Goal: Task Accomplishment & Management: Manage account settings

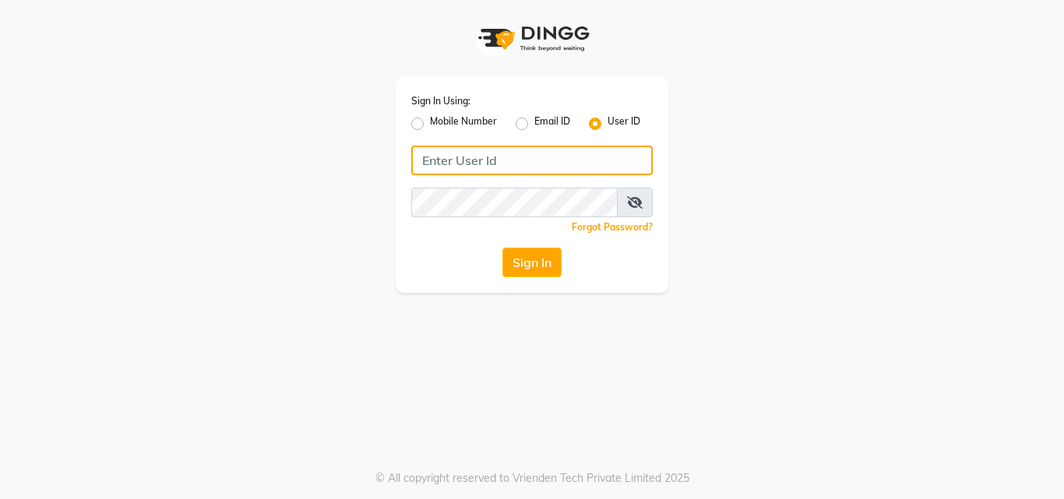
click at [505, 154] on input "Username" at bounding box center [531, 161] width 241 height 30
type input "luckystylish"
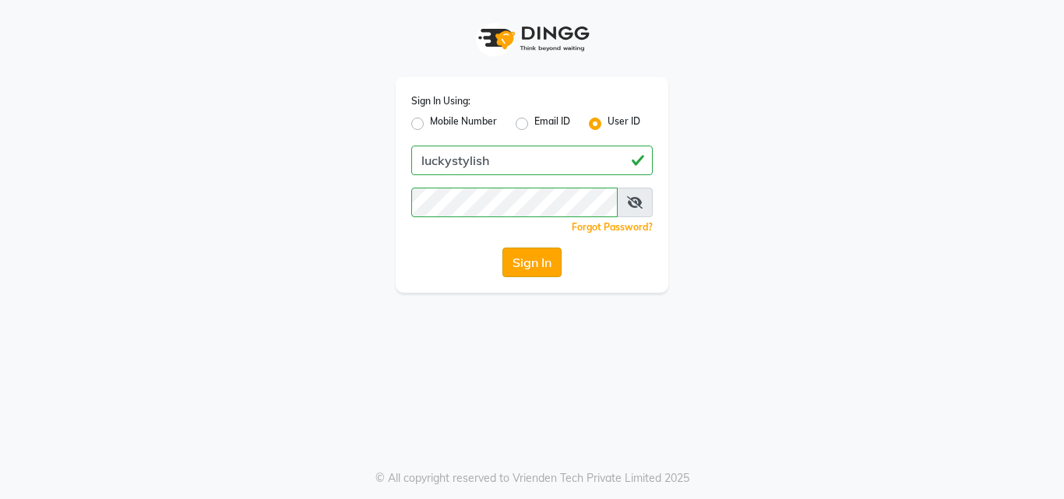
click at [540, 255] on button "Sign In" at bounding box center [531, 263] width 59 height 30
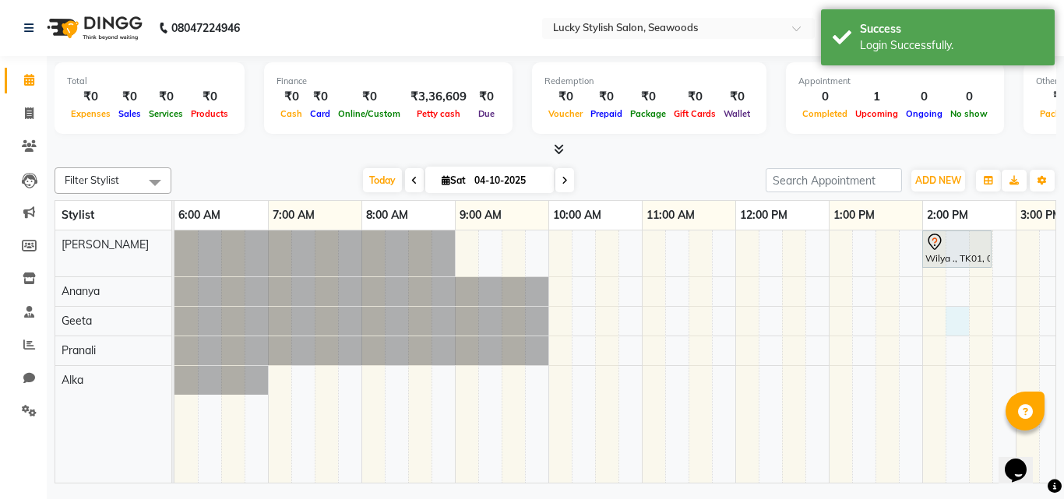
click at [947, 314] on div "Wilya ., TK01, 02:00 PM-02:45 PM, Hair Cut - Advance Haircut ([DEMOGRAPHIC_DATA…" at bounding box center [968, 356] width 1589 height 252
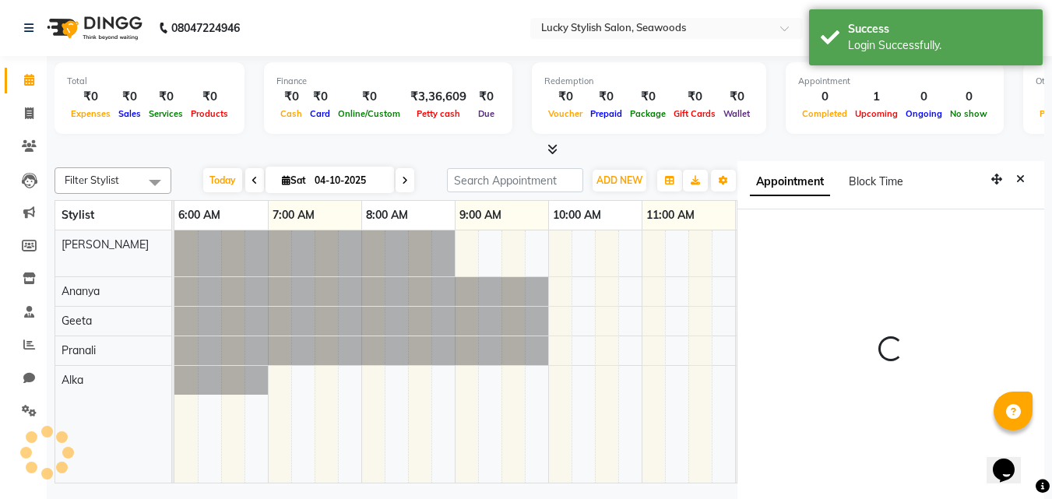
select select "34547"
select select "tentative"
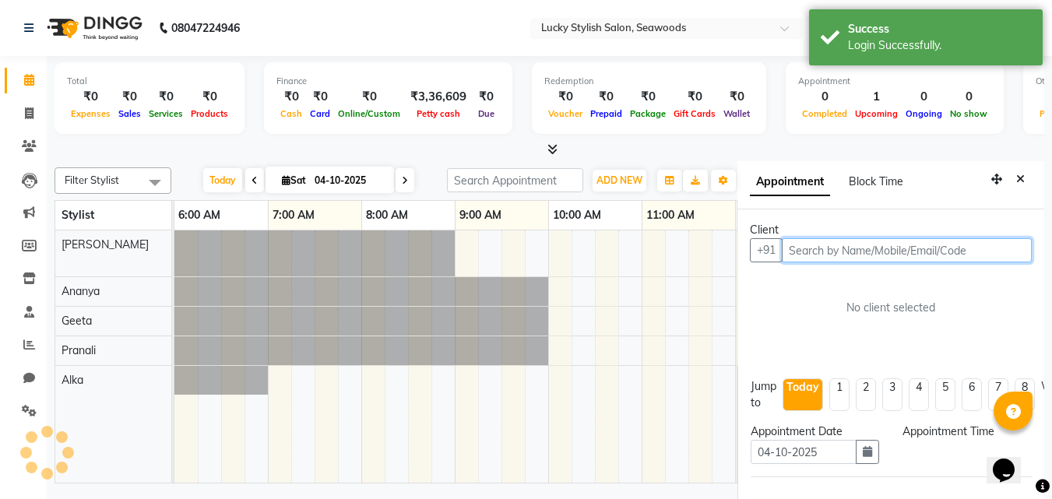
select select "855"
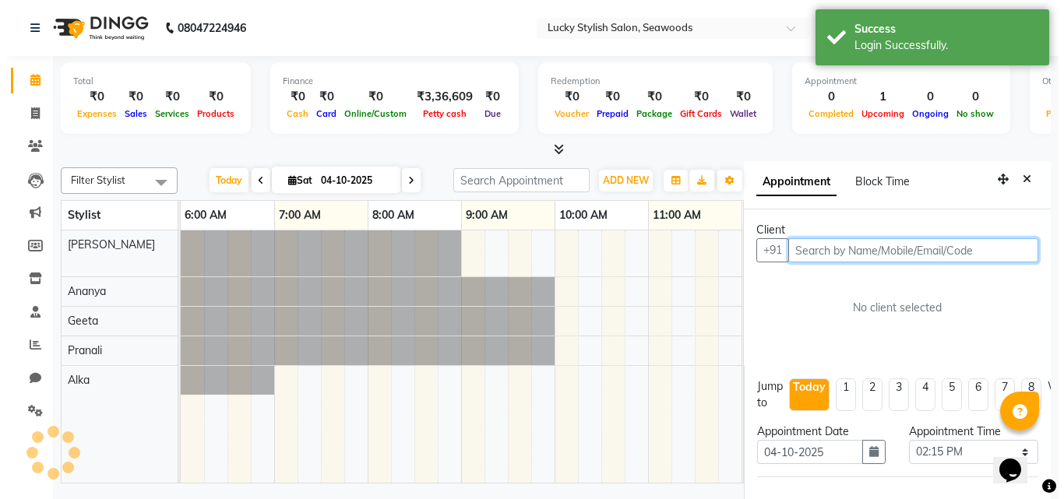
scroll to position [7, 0]
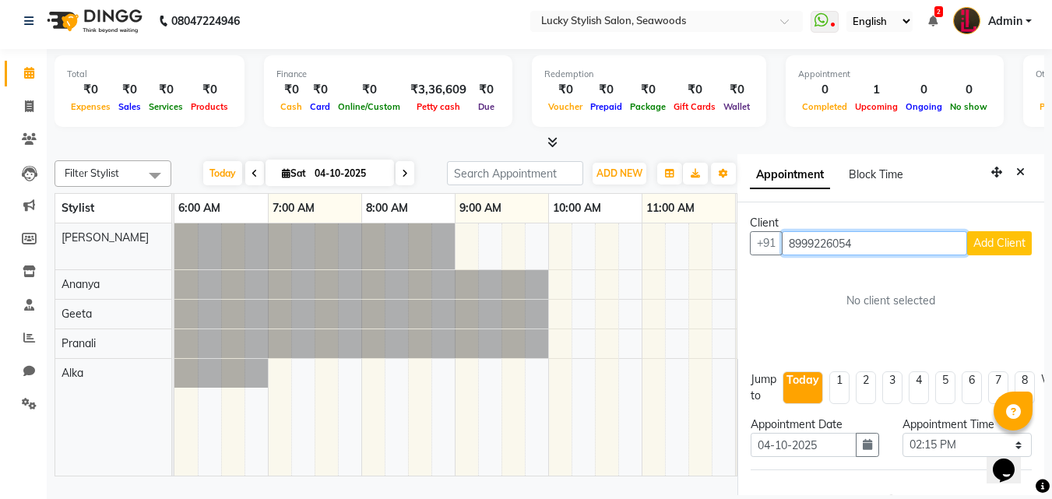
type input "8999226054"
click at [994, 248] on span "Add Client" at bounding box center [999, 243] width 52 height 14
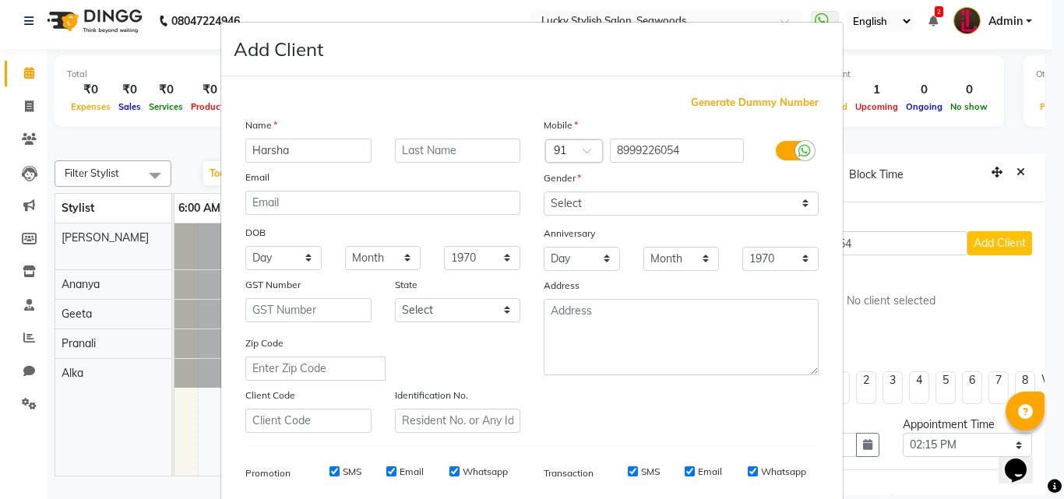
type input "Harsha"
type input "."
click at [276, 264] on select "Day 01 02 03 04 05 06 07 08 09 10 11 12 13 14 15 16 17 18 19 20 21 22 23 24 25 …" at bounding box center [283, 258] width 76 height 24
select select "14"
click at [245, 246] on select "Day 01 02 03 04 05 06 07 08 09 10 11 12 13 14 15 16 17 18 19 20 21 22 23 24 25 …" at bounding box center [283, 258] width 76 height 24
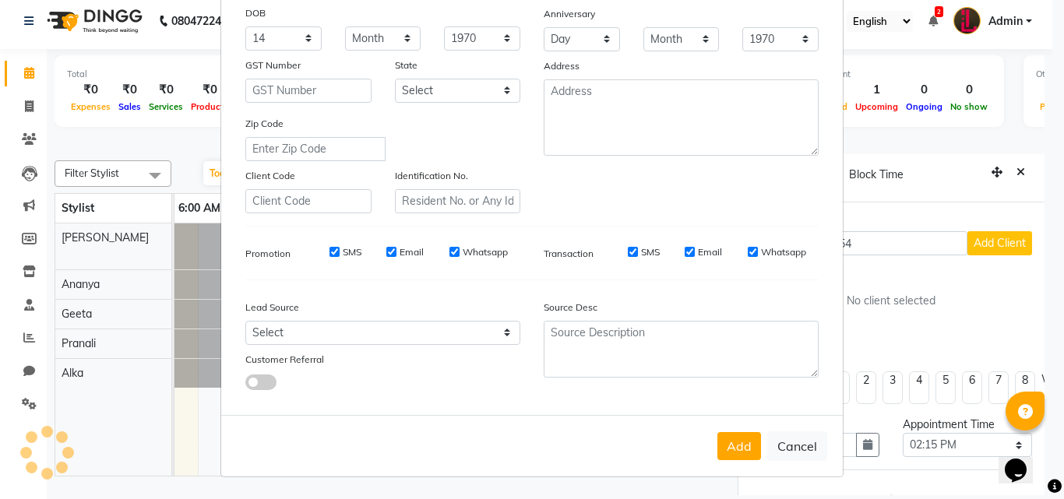
scroll to position [0, 0]
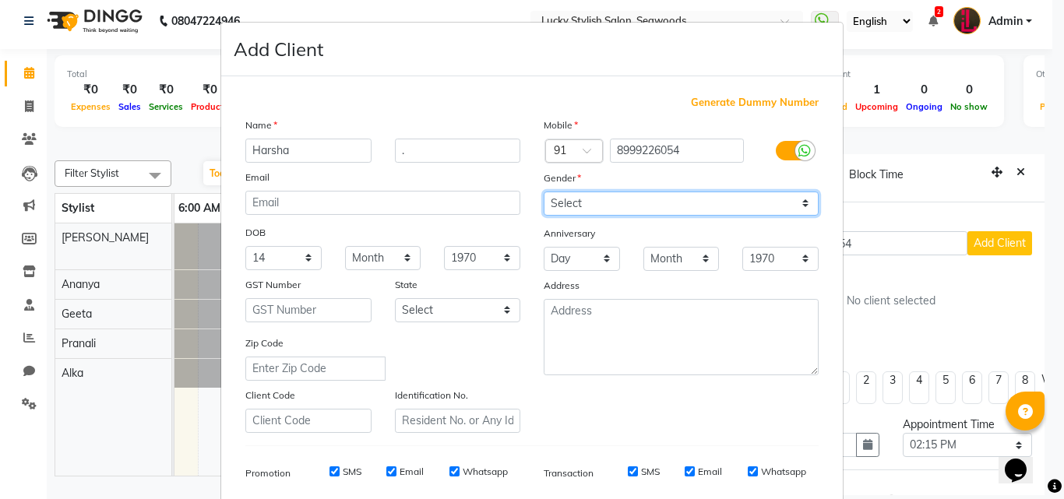
click at [585, 208] on select "Select Male Female Other Prefer Not To Say" at bounding box center [681, 204] width 275 height 24
select select "female"
click at [544, 192] on select "Select Male Female Other Prefer Not To Say" at bounding box center [681, 204] width 275 height 24
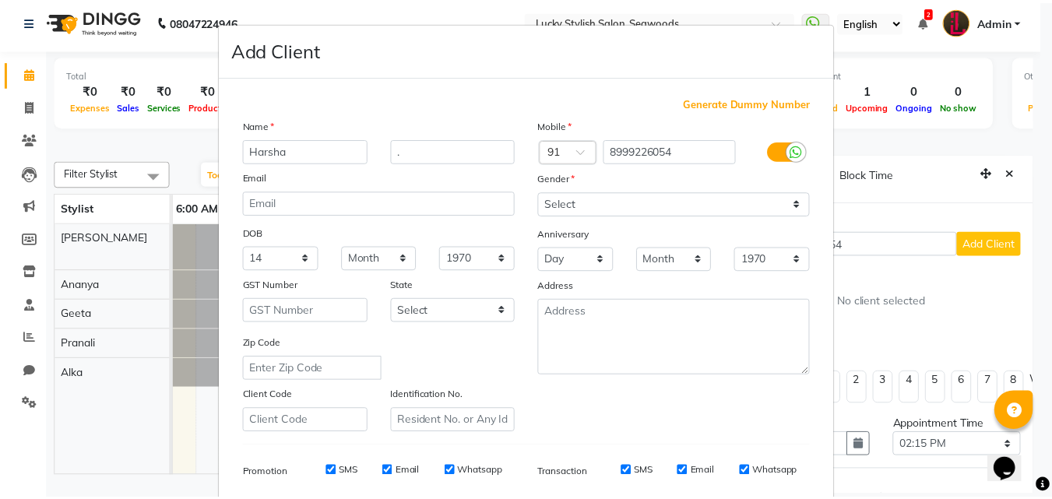
scroll to position [220, 0]
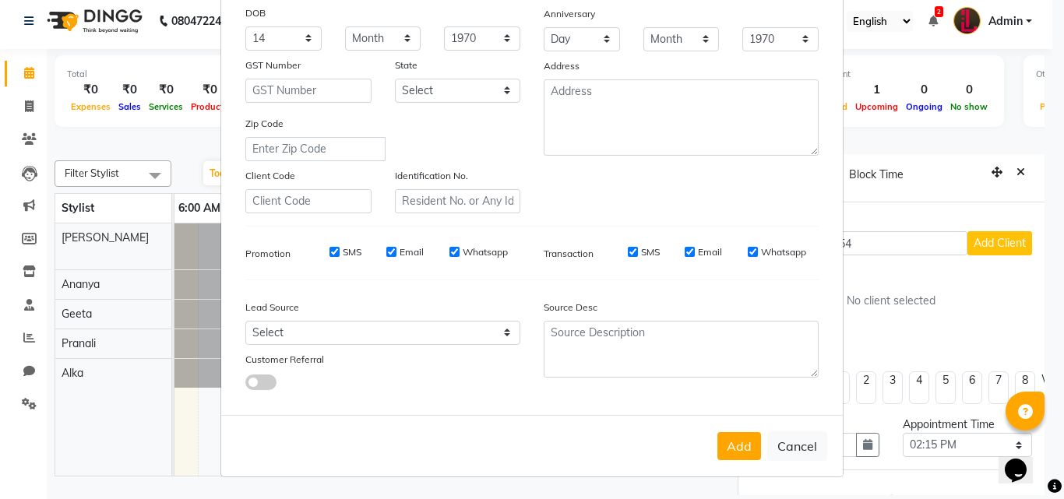
click at [717, 432] on button "Add" at bounding box center [739, 446] width 44 height 28
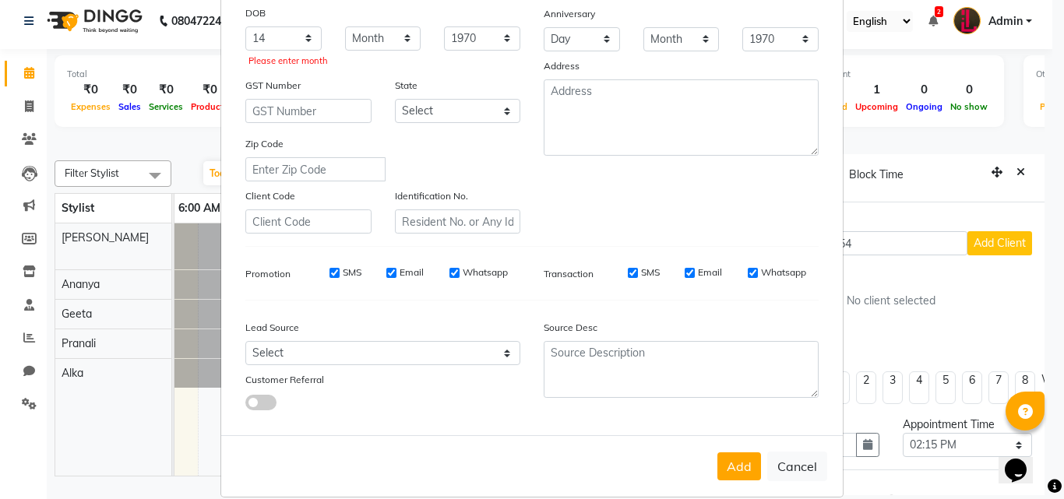
click at [717, 452] on button "Add" at bounding box center [739, 466] width 44 height 28
click at [304, 41] on select "Day 01 02 03 04 05 06 07 08 09 10 11 12 13 14 15 16 17 18 19 20 21 22 23 24 25 …" at bounding box center [283, 38] width 76 height 24
select select "01"
click at [245, 26] on select "Day 01 02 03 04 05 06 07 08 09 10 11 12 13 14 15 16 17 18 19 20 21 22 23 24 25 …" at bounding box center [283, 38] width 76 height 24
click at [288, 44] on select "Day 01 02 03 04 05 06 07 08 09 10 11 12 13 14 15 16 17 18 19 20 21 22 23 24 25 …" at bounding box center [283, 38] width 76 height 24
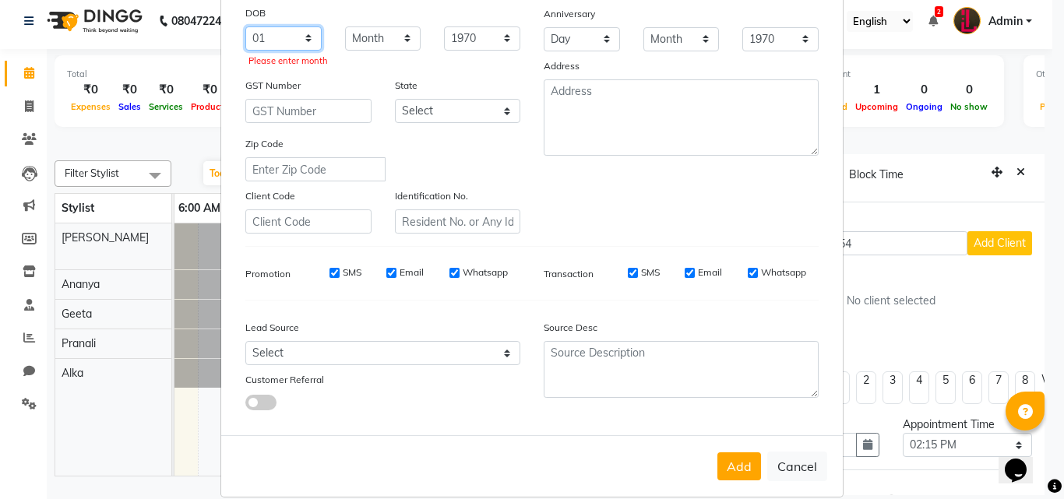
click at [288, 44] on select "Day 01 02 03 04 05 06 07 08 09 10 11 12 13 14 15 16 17 18 19 20 21 22 23 24 25 …" at bounding box center [283, 38] width 76 height 24
click at [252, 33] on select "Day 01 02 03 04 05 06 07 08 09 10 11 12 13 14 15 16 17 18 19 20 21 22 23 24 25 …" at bounding box center [283, 38] width 76 height 24
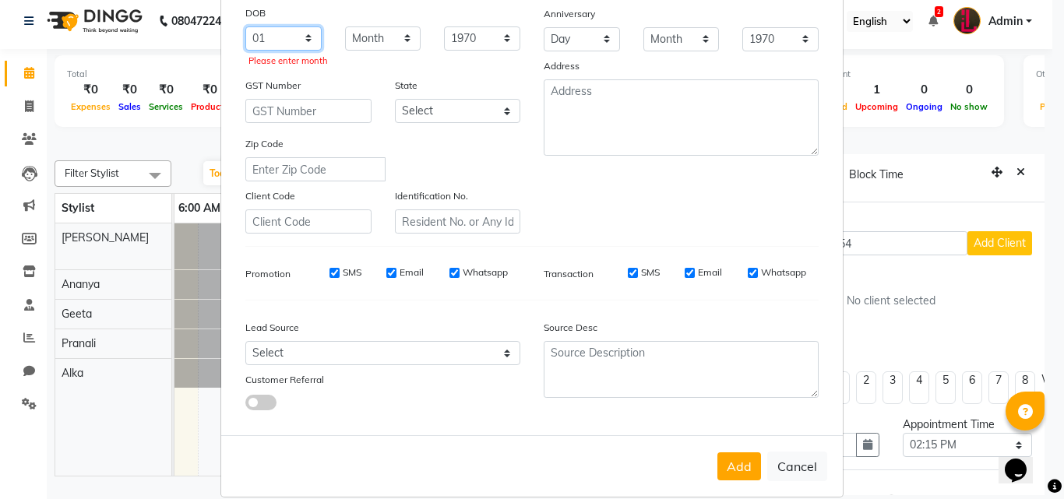
click at [303, 36] on select "Day 01 02 03 04 05 06 07 08 09 10 11 12 13 14 15 16 17 18 19 20 21 22 23 24 25 …" at bounding box center [283, 38] width 76 height 24
click at [303, 43] on select "Day 01 02 03 04 05 06 07 08 09 10 11 12 13 14 15 16 17 18 19 20 21 22 23 24 25 …" at bounding box center [283, 38] width 76 height 24
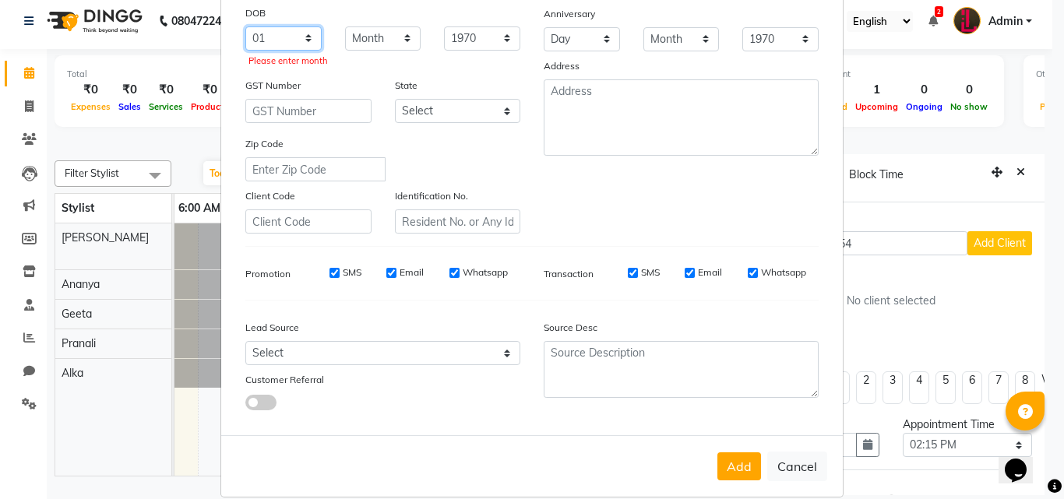
click at [303, 43] on select "Day 01 02 03 04 05 06 07 08 09 10 11 12 13 14 15 16 17 18 19 20 21 22 23 24 25 …" at bounding box center [283, 38] width 76 height 24
click at [369, 41] on select "Month January February March April May June July August September October Novem…" at bounding box center [383, 38] width 76 height 24
select select "02"
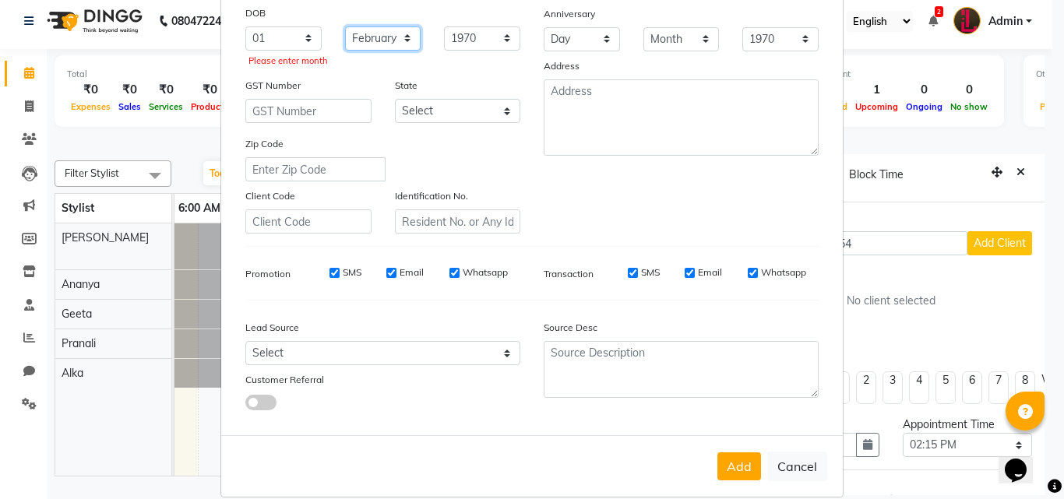
click at [345, 26] on select "Month January February March April May June July August September October Novem…" at bounding box center [383, 38] width 76 height 24
click at [736, 452] on button "Add" at bounding box center [739, 466] width 44 height 28
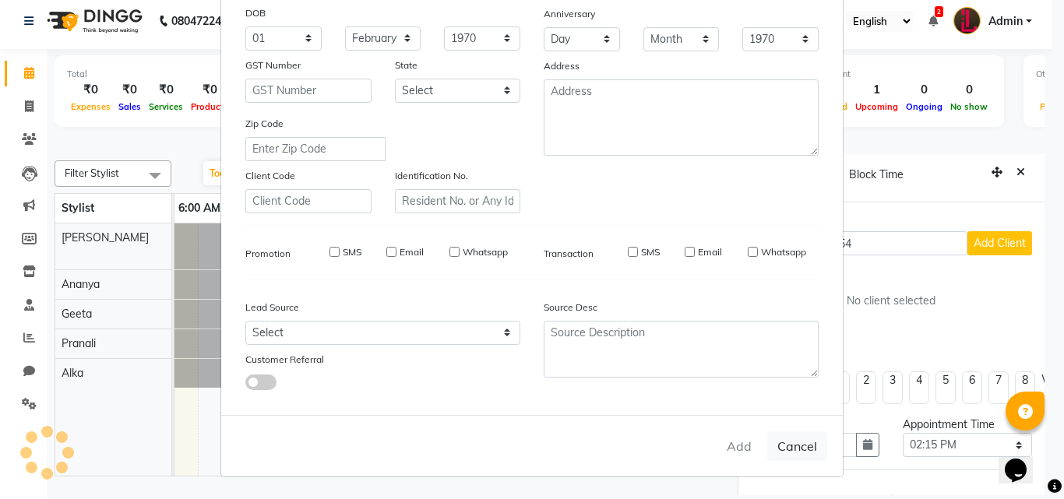
select select
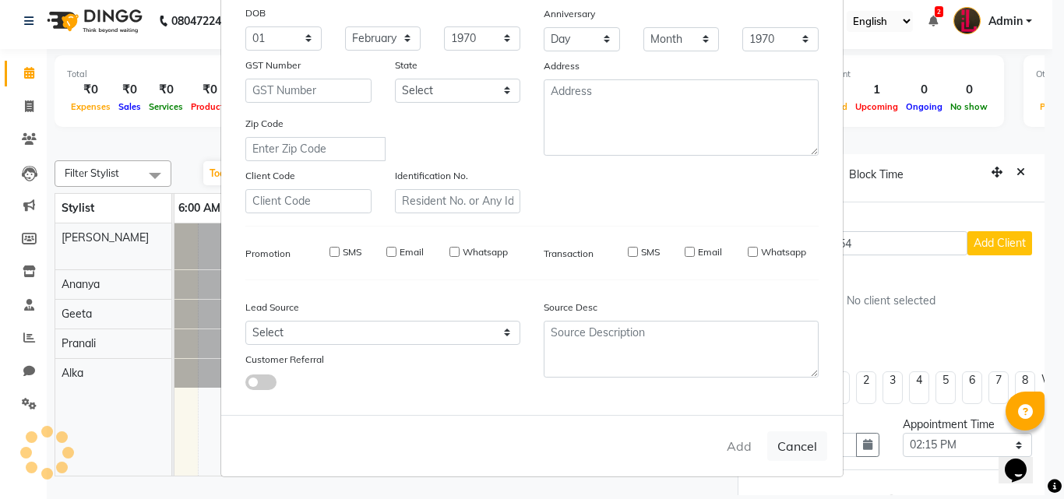
select select
checkbox input "false"
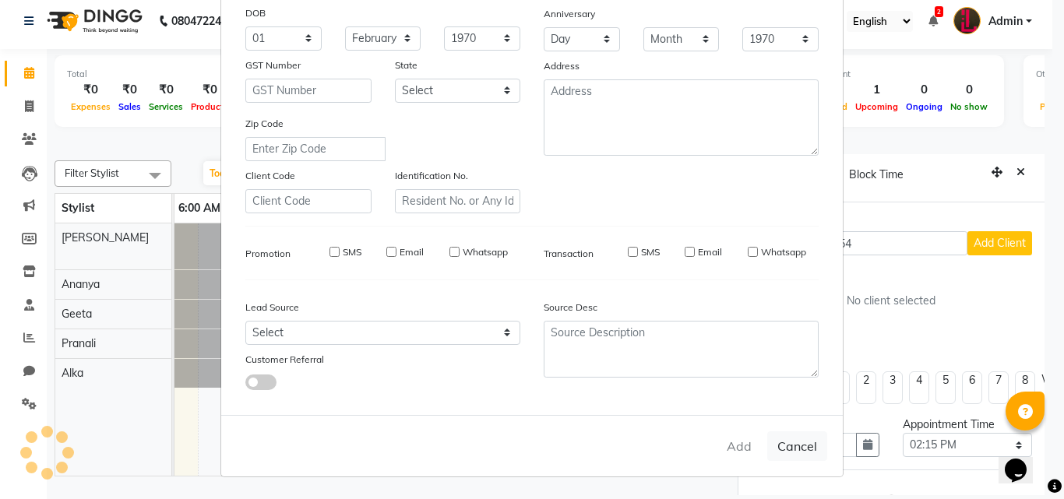
checkbox input "false"
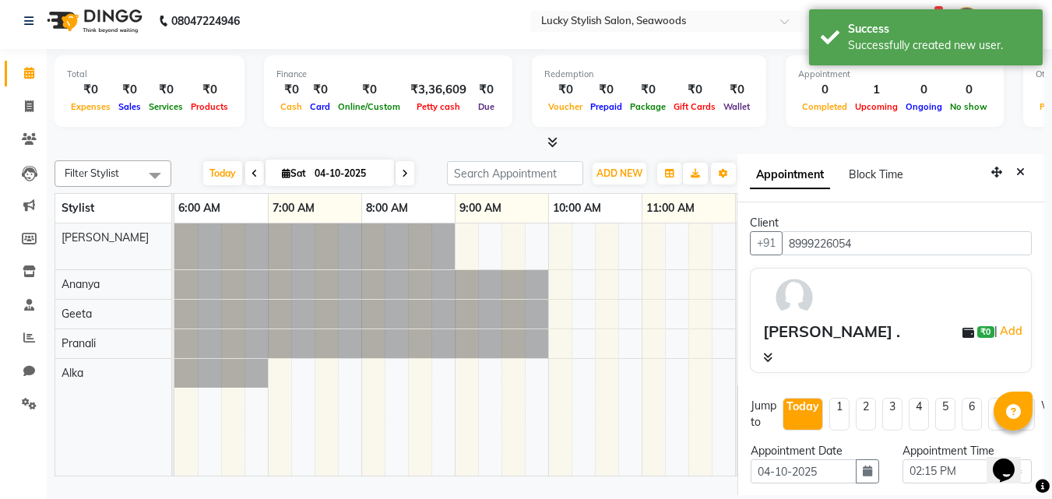
scroll to position [298, 0]
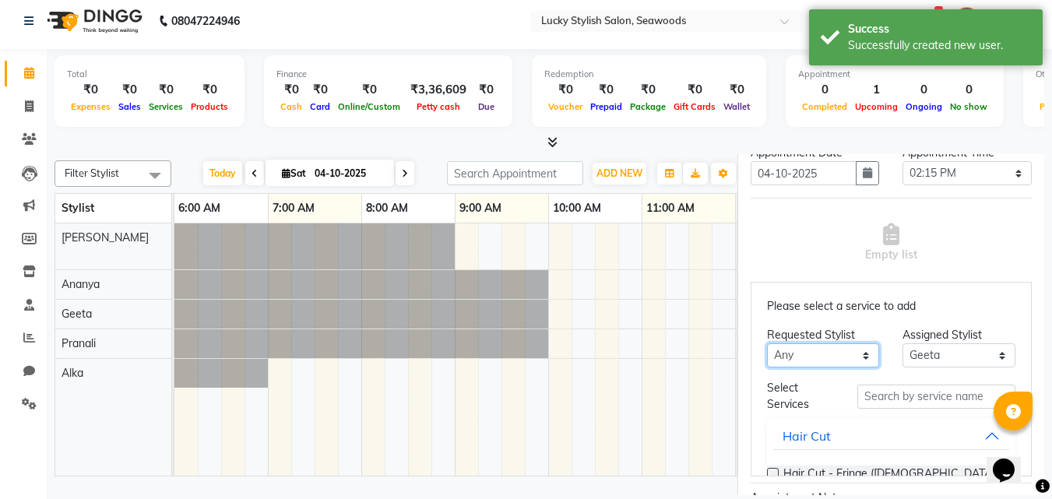
click at [825, 350] on select "Any Alka Ananya Geeta Pranali Raj" at bounding box center [823, 355] width 113 height 24
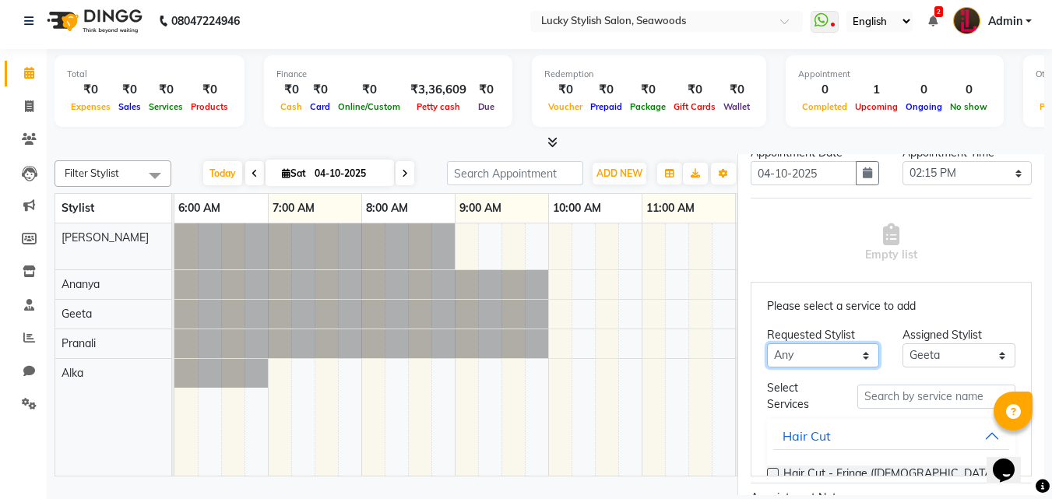
select select "10014"
click at [767, 343] on select "Any Alka Ananya Geeta Pranali Raj" at bounding box center [823, 355] width 113 height 24
select select "10014"
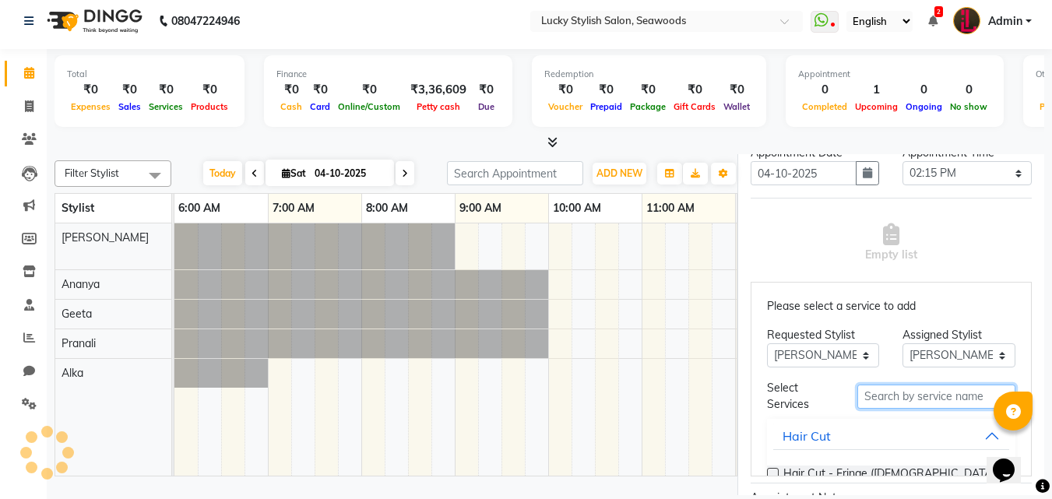
click at [885, 404] on input "text" at bounding box center [936, 397] width 158 height 24
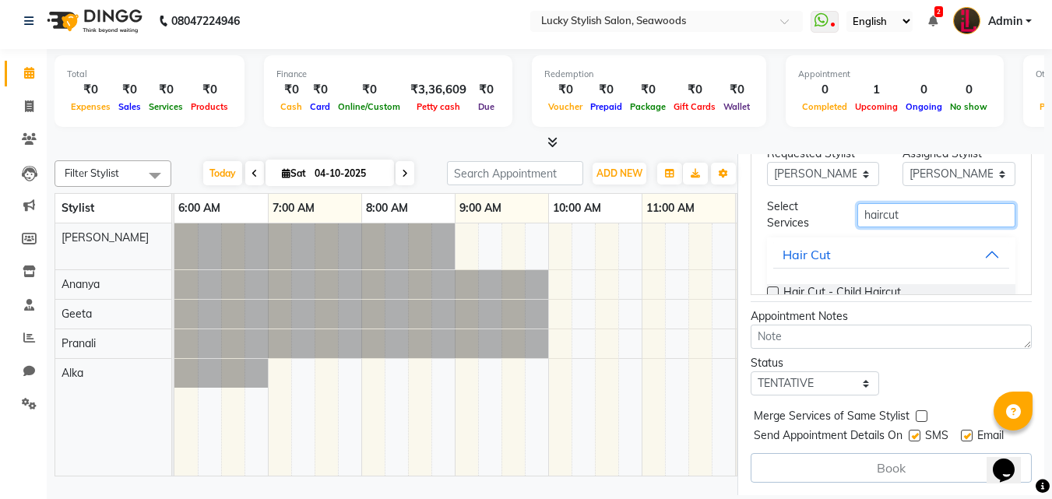
type input "haircut"
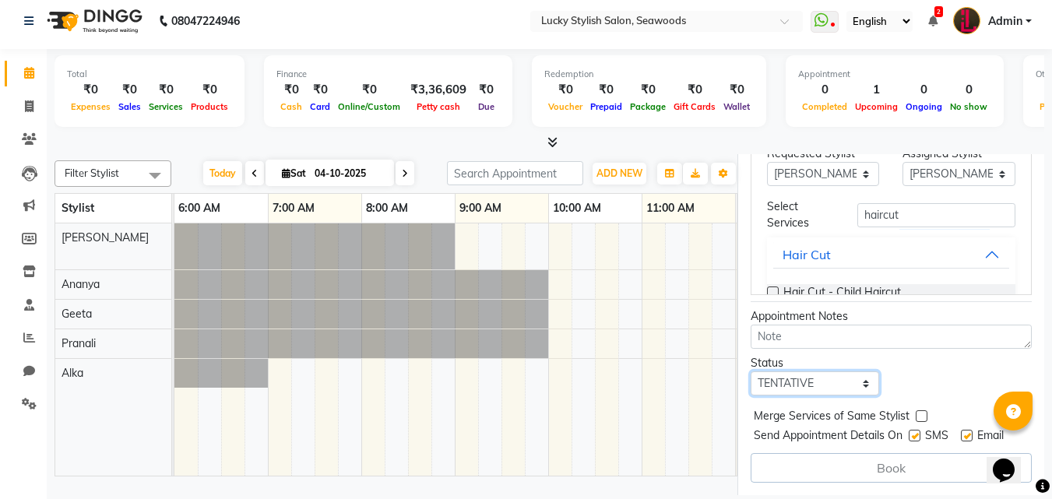
click at [853, 375] on select "Select TENTATIVE CONFIRM CHECK-IN UPCOMING" at bounding box center [815, 383] width 129 height 24
click at [751, 371] on select "Select TENTATIVE CONFIRM CHECK-IN UPCOMING" at bounding box center [815, 383] width 129 height 24
select select "upcoming"
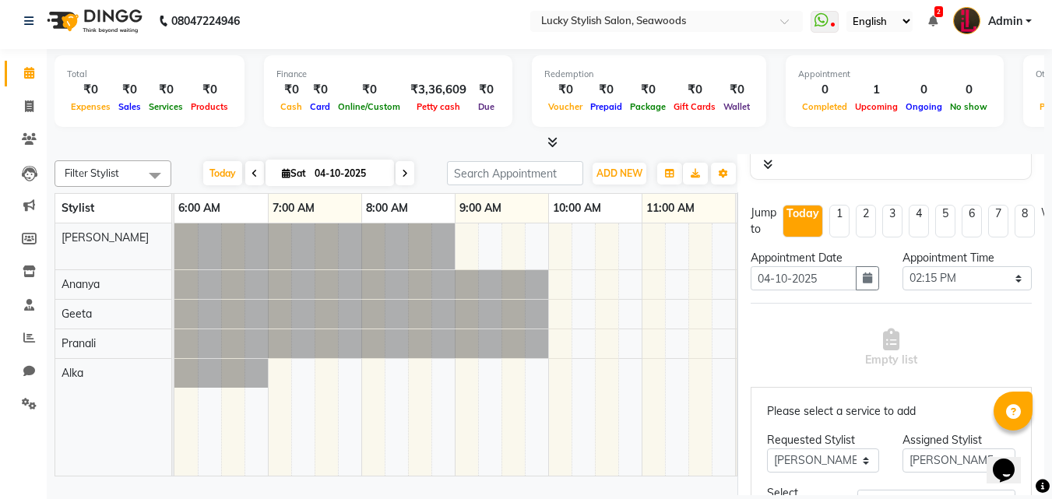
click at [768, 159] on icon at bounding box center [767, 164] width 9 height 11
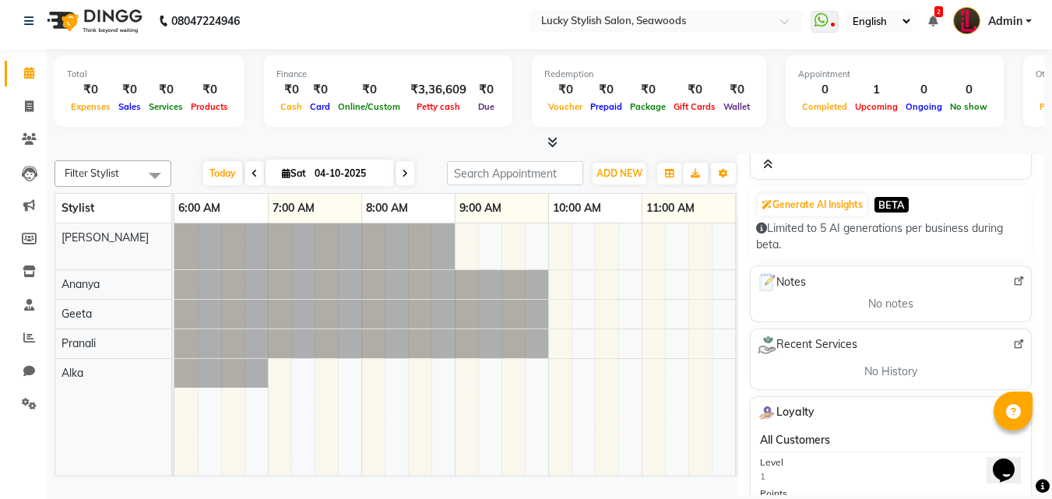
click at [768, 165] on icon at bounding box center [767, 164] width 9 height 11
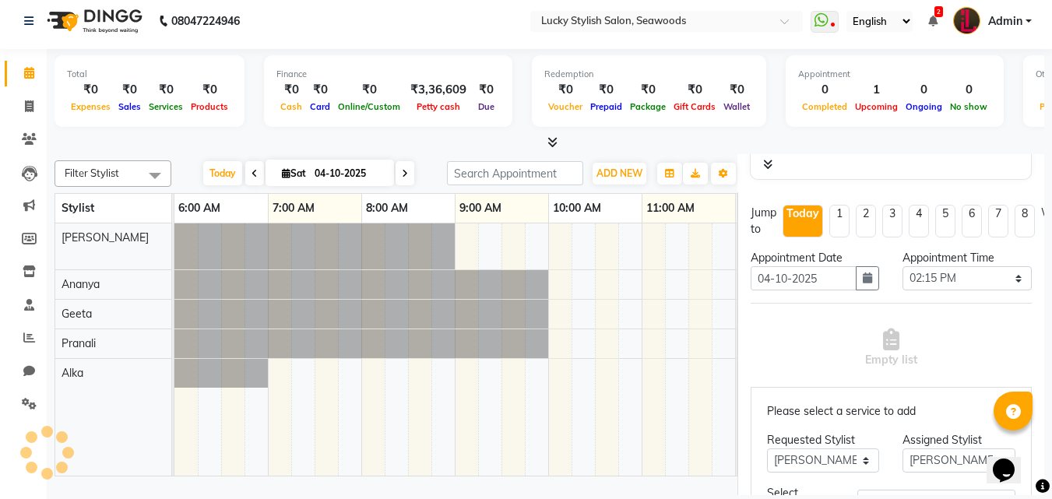
click at [768, 165] on icon at bounding box center [767, 164] width 9 height 11
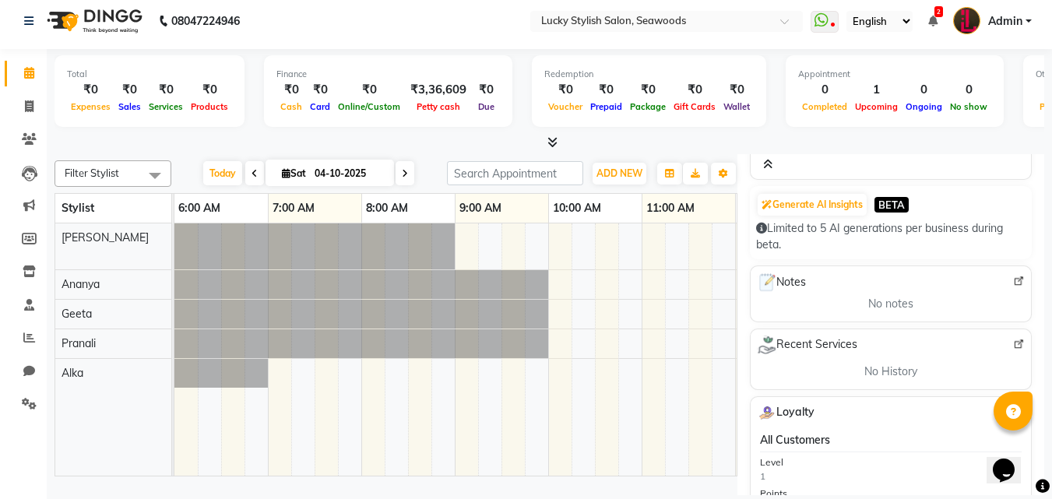
click at [768, 165] on icon at bounding box center [767, 164] width 9 height 11
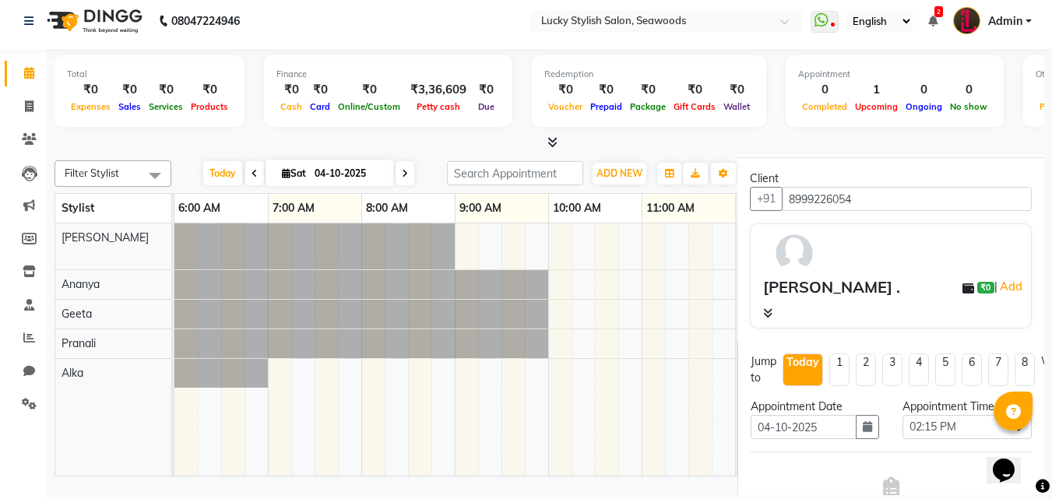
scroll to position [0, 0]
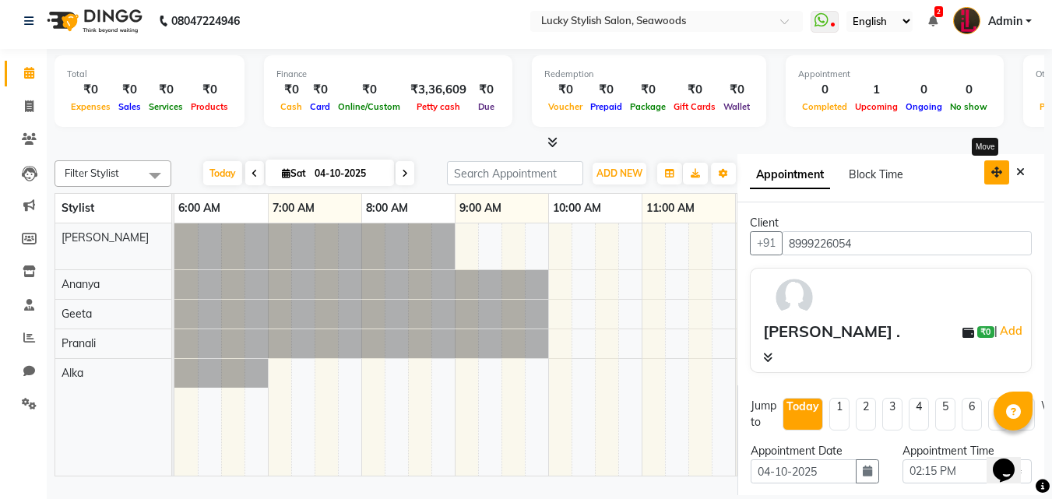
click at [991, 172] on icon "button" at bounding box center [996, 172] width 11 height 11
click at [1030, 355] on div "Client +91 8999226054 Harsha . ₹0 | Add" at bounding box center [890, 293] width 307 height 183
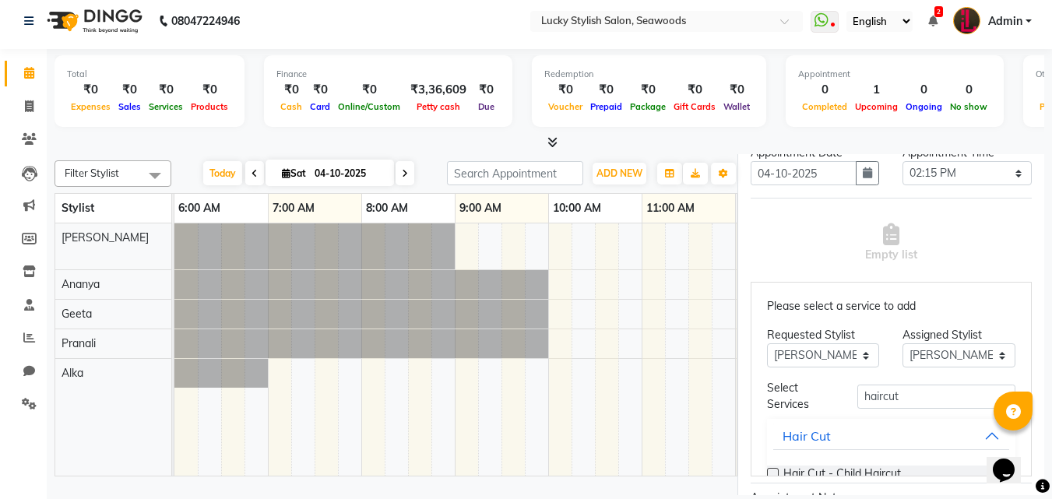
scroll to position [169, 0]
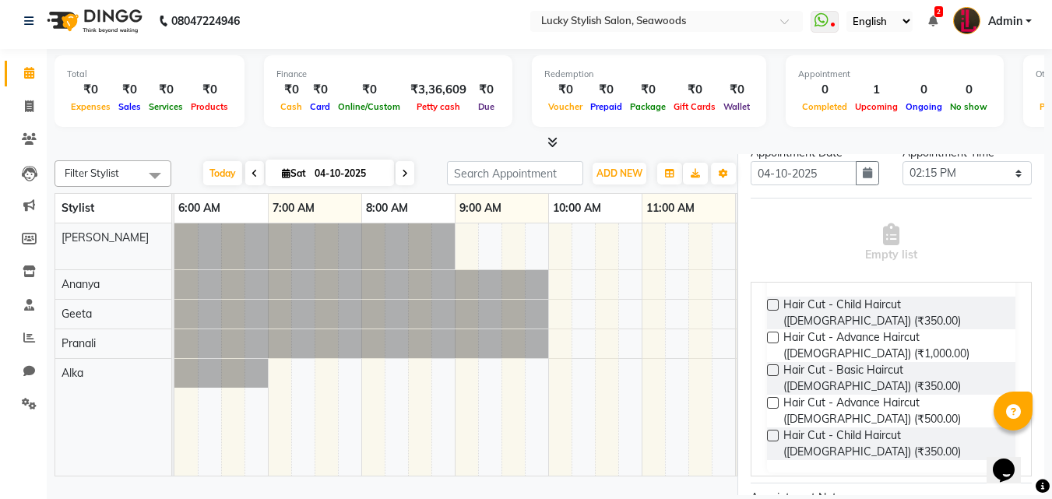
click at [769, 337] on label at bounding box center [773, 338] width 12 height 12
click at [769, 337] on input "checkbox" at bounding box center [772, 339] width 10 height 10
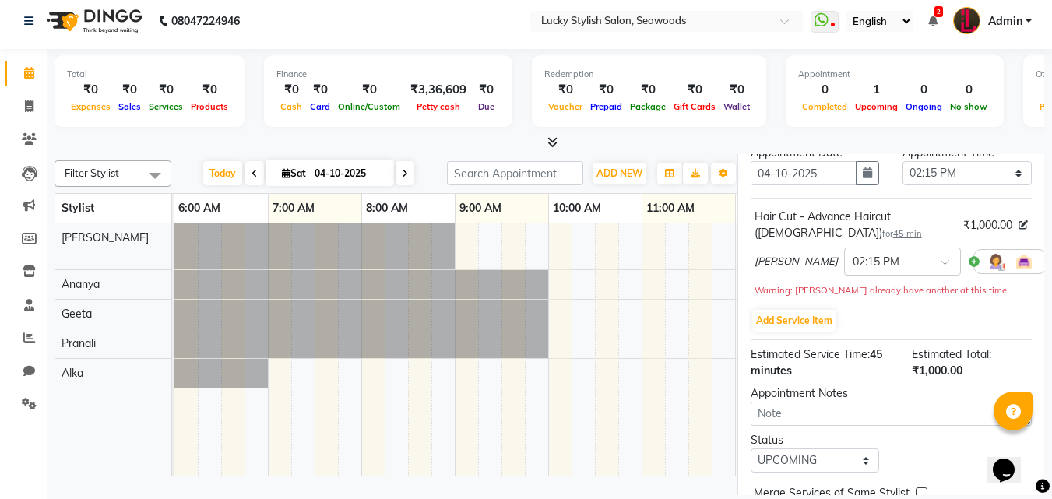
scroll to position [385, 0]
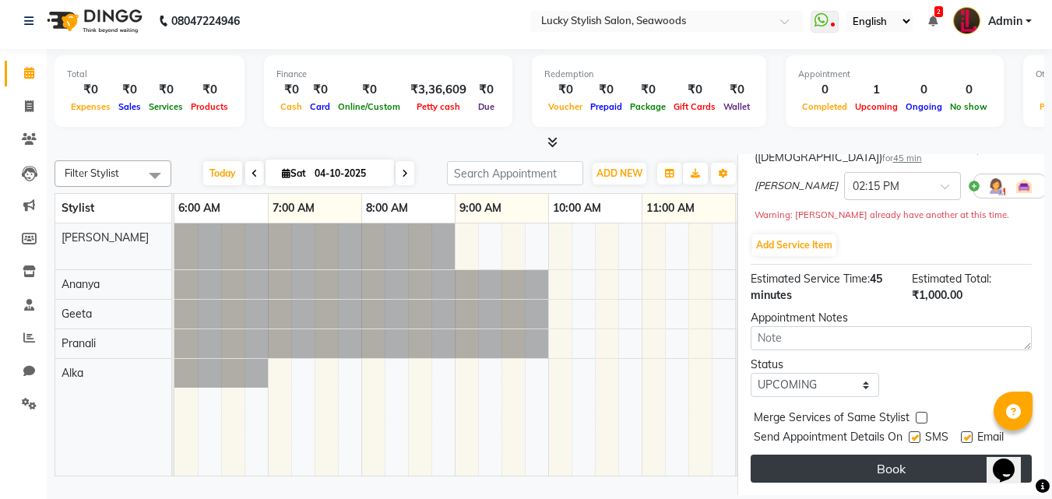
click at [900, 465] on button "Book" at bounding box center [891, 469] width 281 height 28
select select "10014"
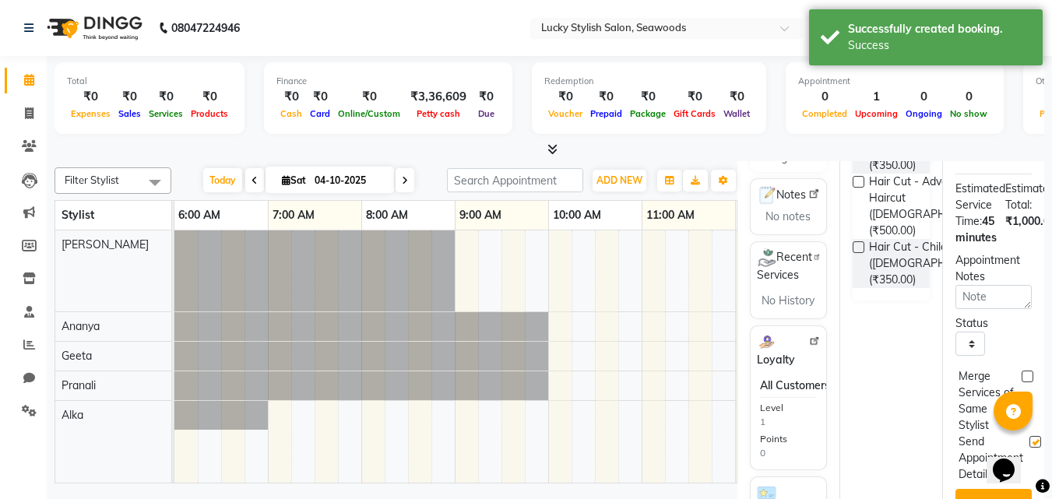
scroll to position [417, 0]
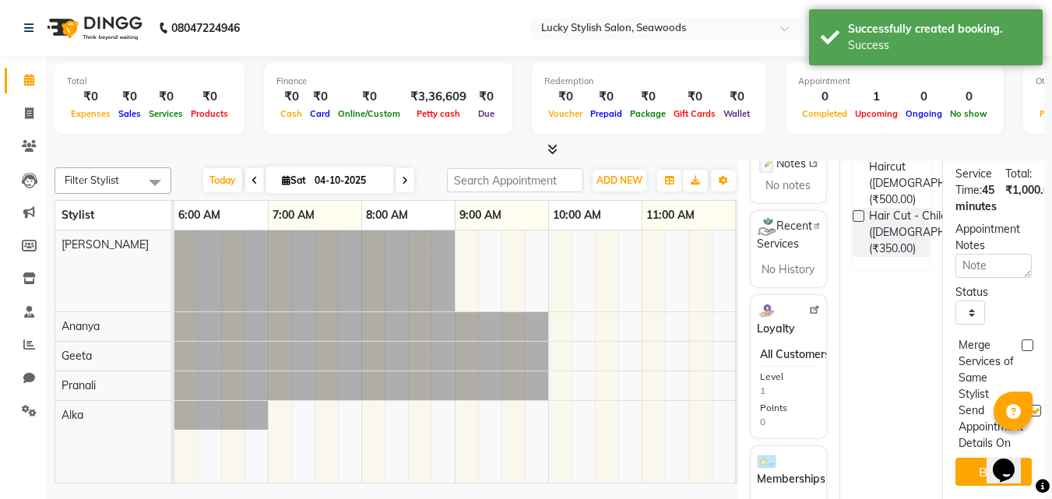
click at [1040, 495] on div at bounding box center [1043, 486] width 14 height 21
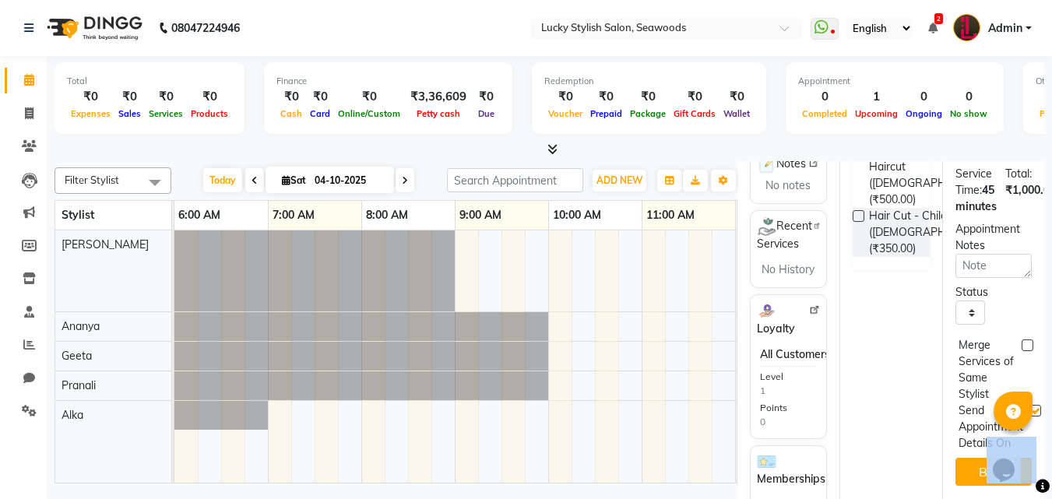
click at [1040, 495] on div at bounding box center [1043, 486] width 14 height 21
click at [1036, 494] on span at bounding box center [1043, 486] width 14 height 18
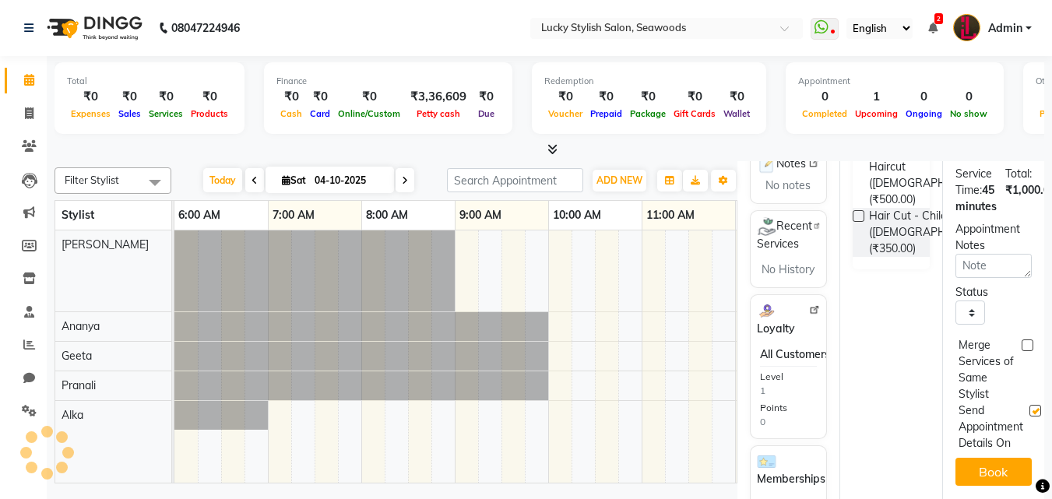
click at [1036, 494] on span at bounding box center [1043, 486] width 14 height 18
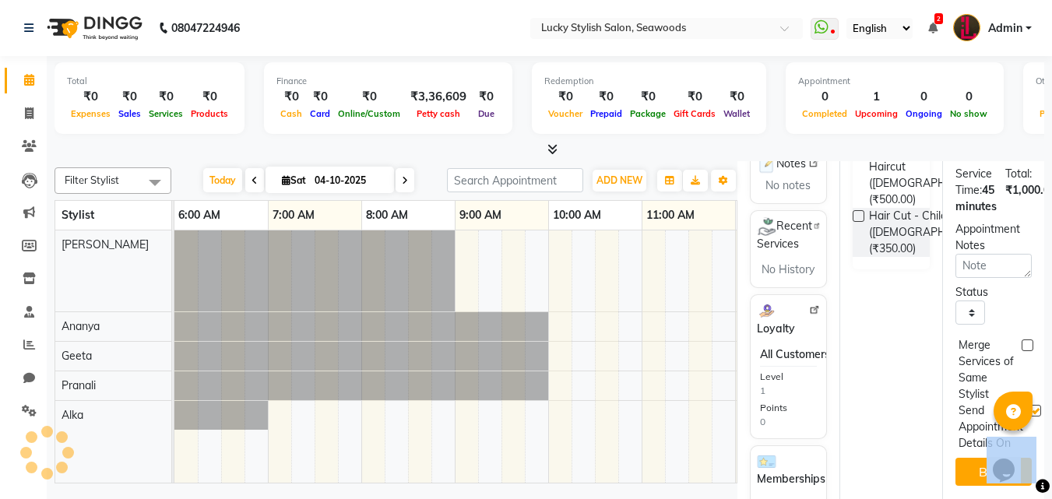
click at [1036, 494] on span at bounding box center [1043, 486] width 14 height 18
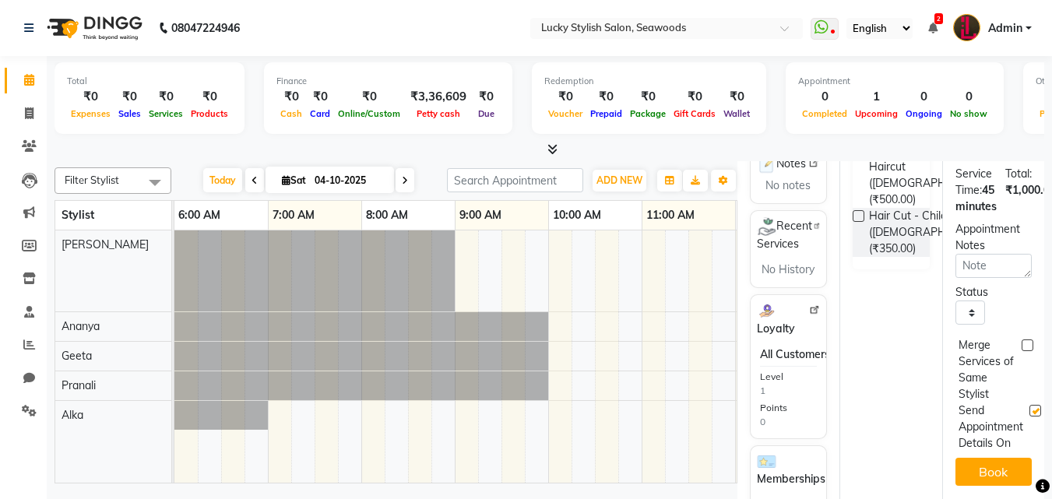
click at [1036, 494] on span at bounding box center [1043, 486] width 14 height 18
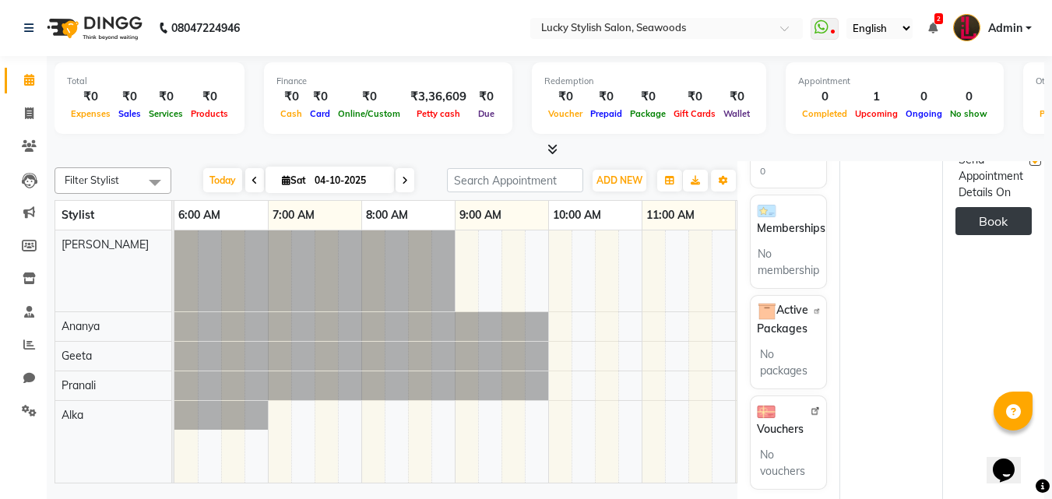
click at [978, 207] on button "Book" at bounding box center [993, 221] width 76 height 28
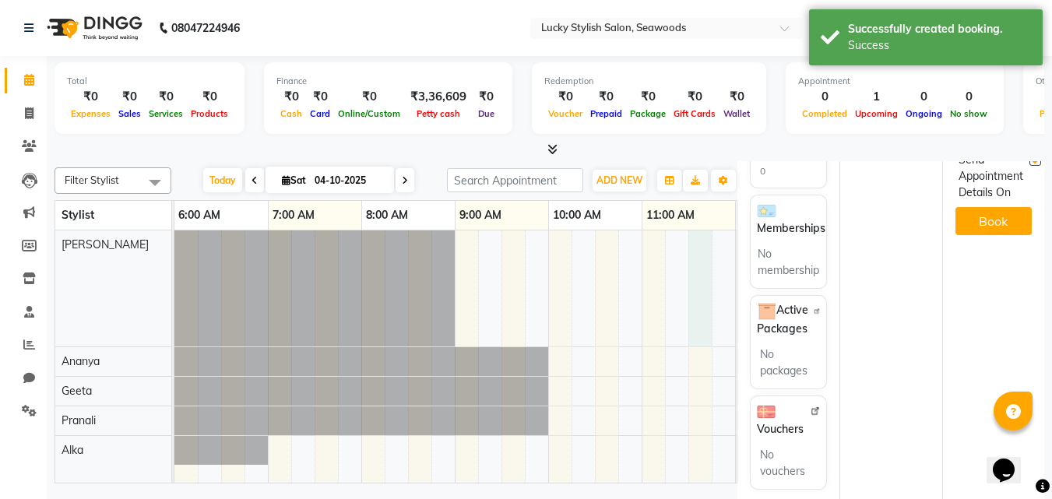
click at [699, 309] on div "Wilya ., TK01, 02:00 PM-02:45 PM, Hair Cut - Advance Haircut (Female) Harsha .,…" at bounding box center [968, 356] width 1589 height 252
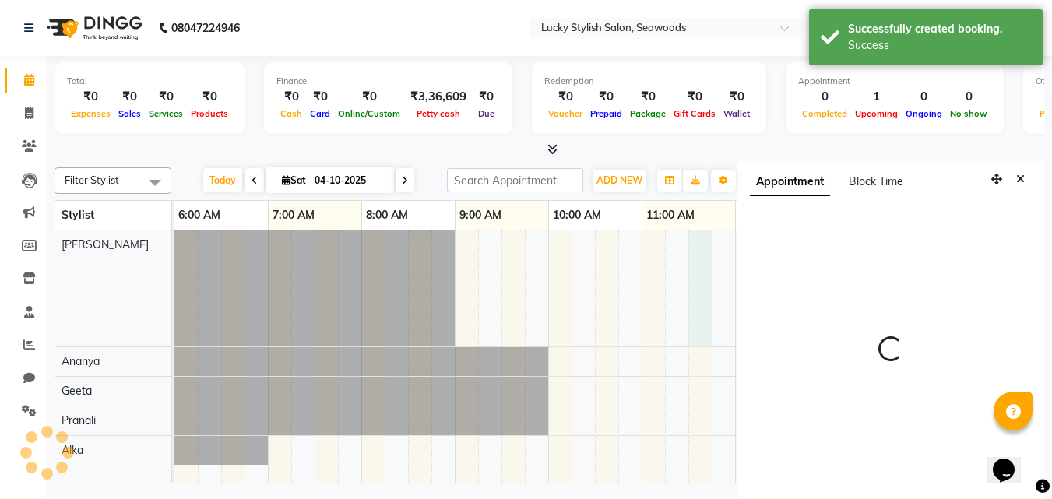
scroll to position [7, 0]
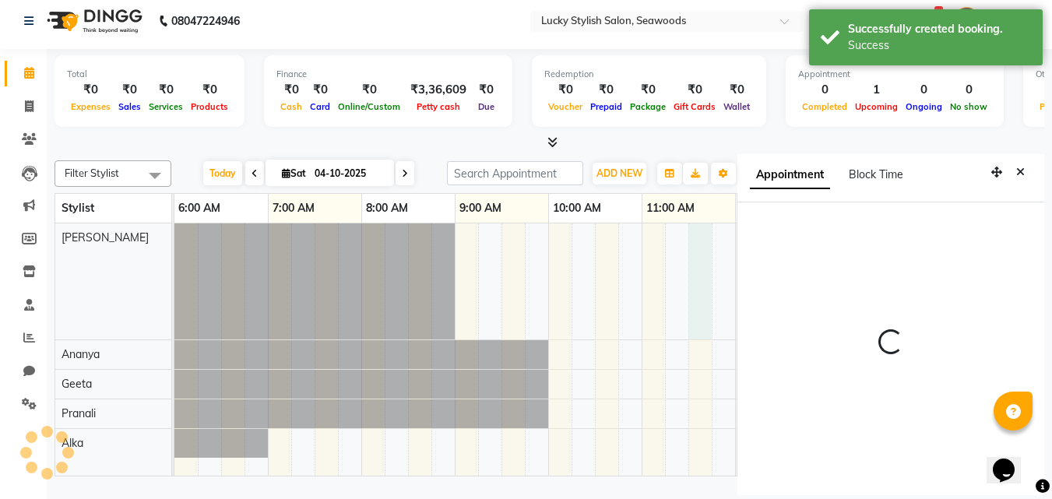
select select "690"
select select "10014"
select select "tentative"
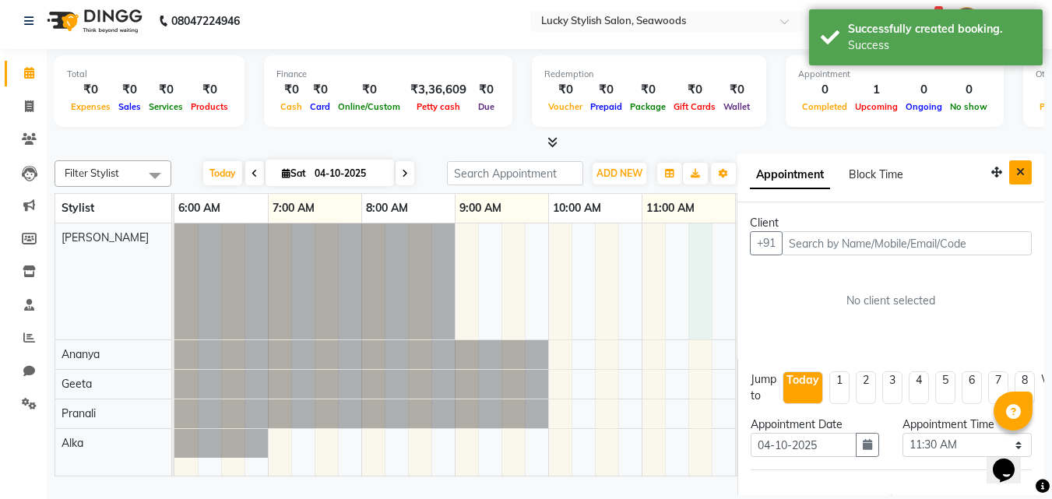
click at [1009, 181] on button "Close" at bounding box center [1020, 172] width 23 height 24
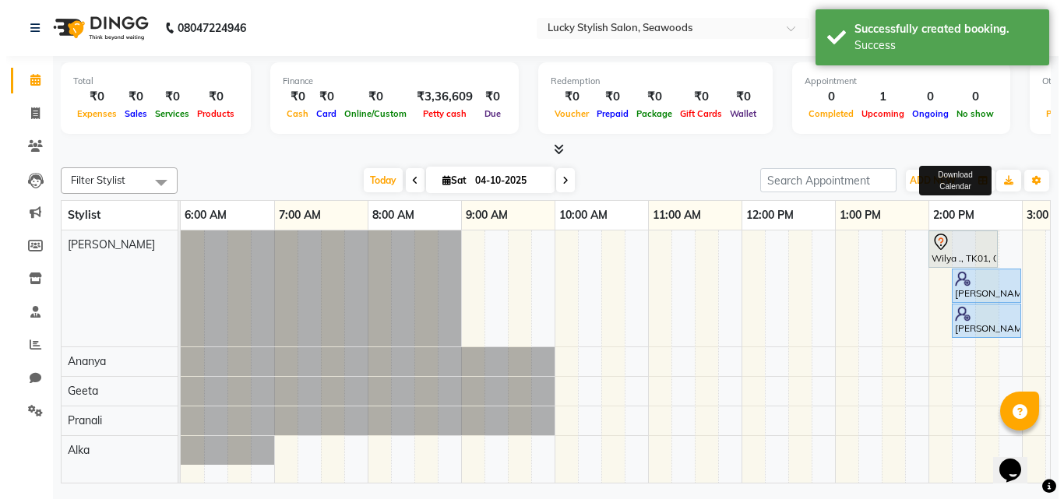
scroll to position [0, 0]
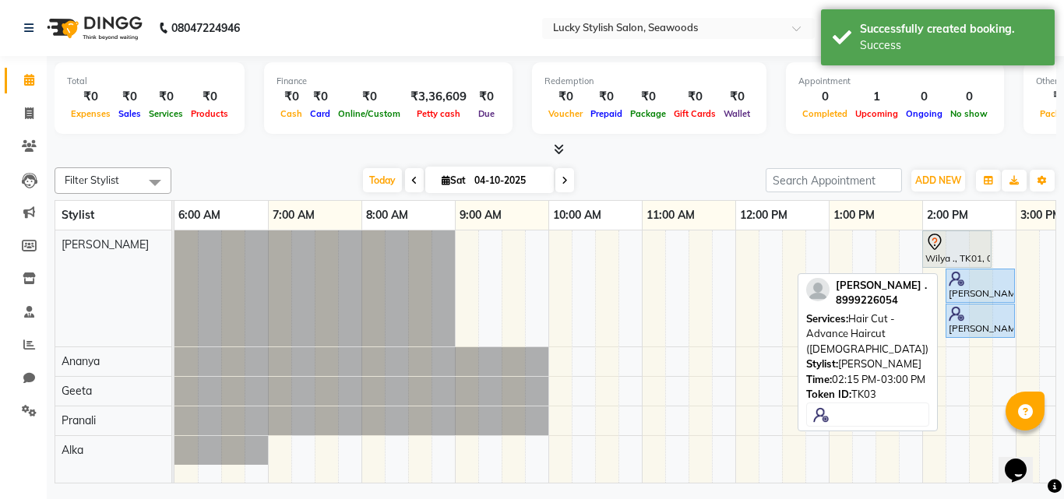
click at [992, 332] on div "[PERSON_NAME] ., TK03, 02:15 PM-03:00 PM, Hair Cut - Advance Haircut ([DEMOGRAP…" at bounding box center [980, 321] width 66 height 30
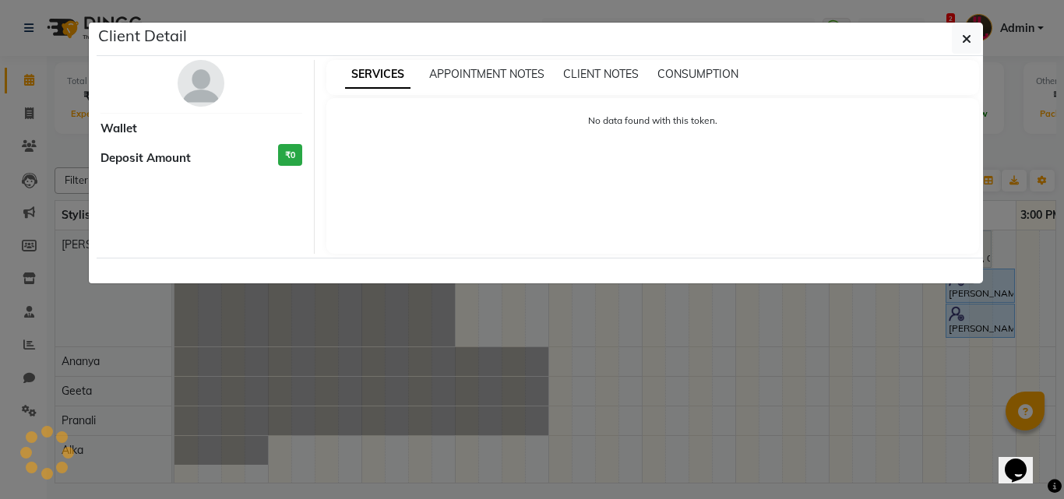
select select "5"
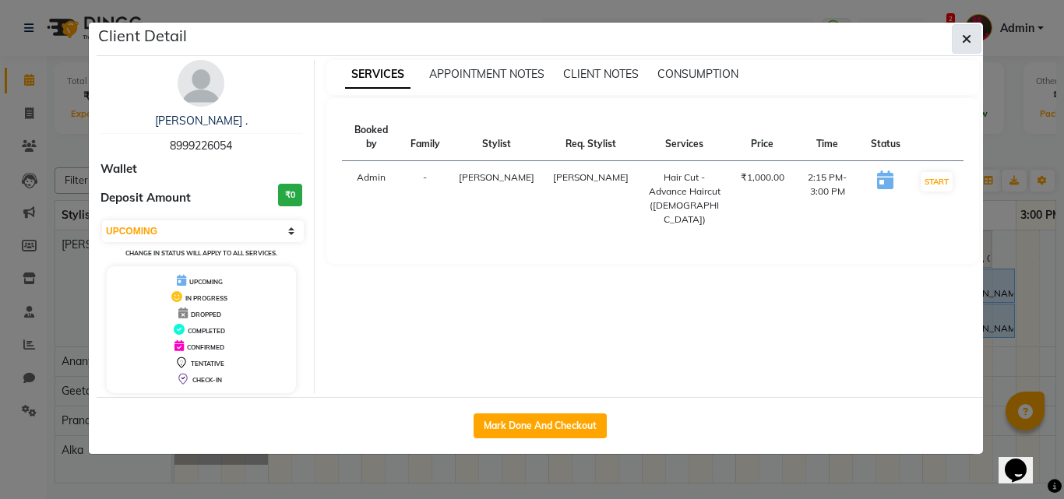
click at [961, 37] on button "button" at bounding box center [967, 39] width 30 height 30
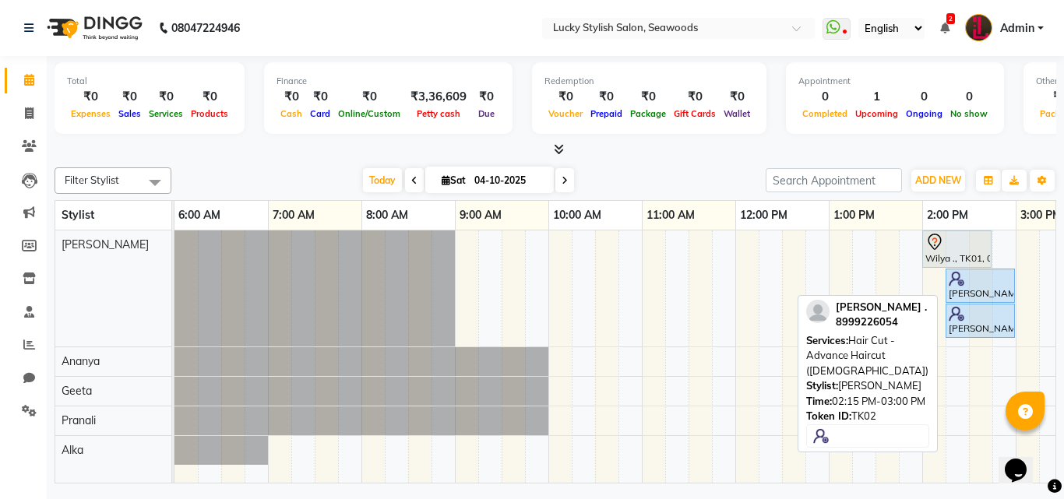
click at [990, 277] on div at bounding box center [979, 279] width 63 height 16
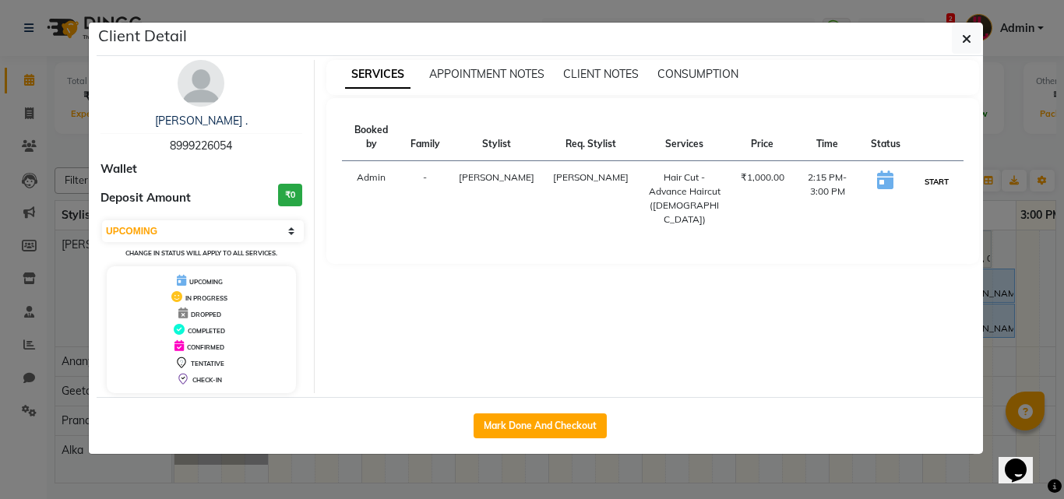
click at [933, 172] on button "START" at bounding box center [936, 181] width 32 height 19
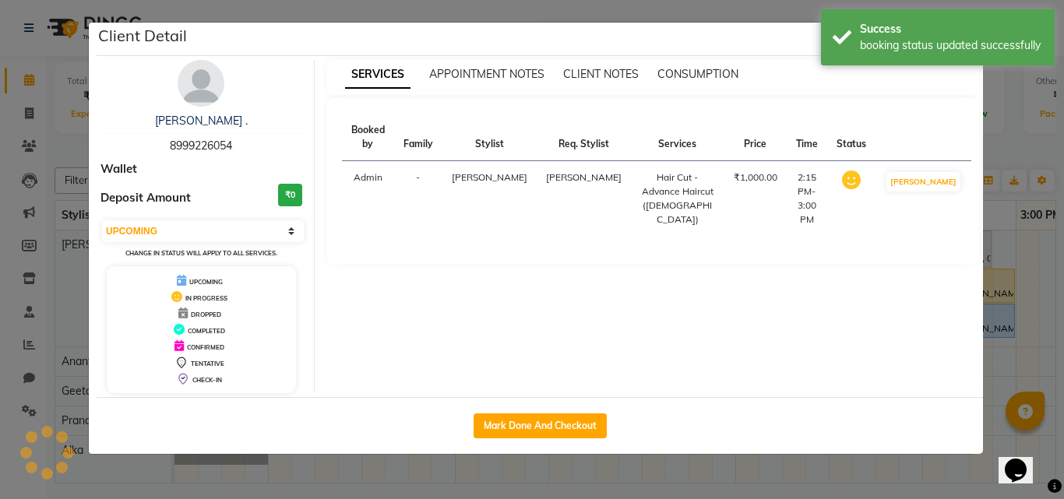
select select "1"
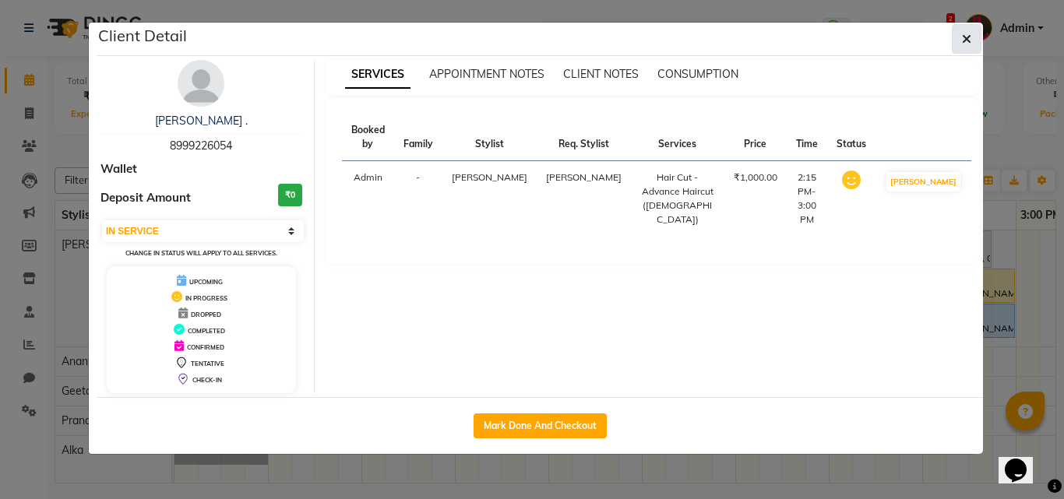
click at [966, 40] on icon "button" at bounding box center [966, 39] width 9 height 12
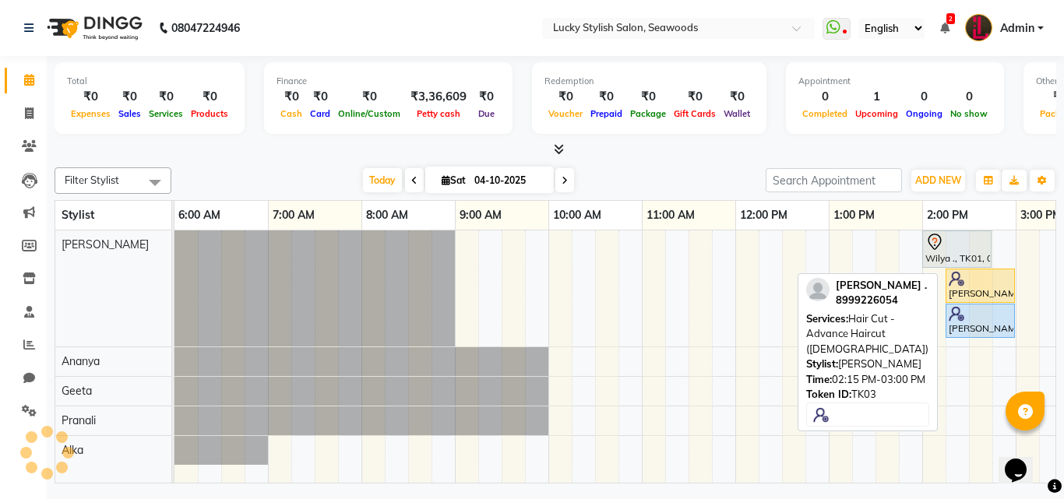
click at [983, 327] on div "[PERSON_NAME] ., TK03, 02:15 PM-03:00 PM, Hair Cut - Advance Haircut ([DEMOGRAP…" at bounding box center [980, 321] width 66 height 30
select select "5"
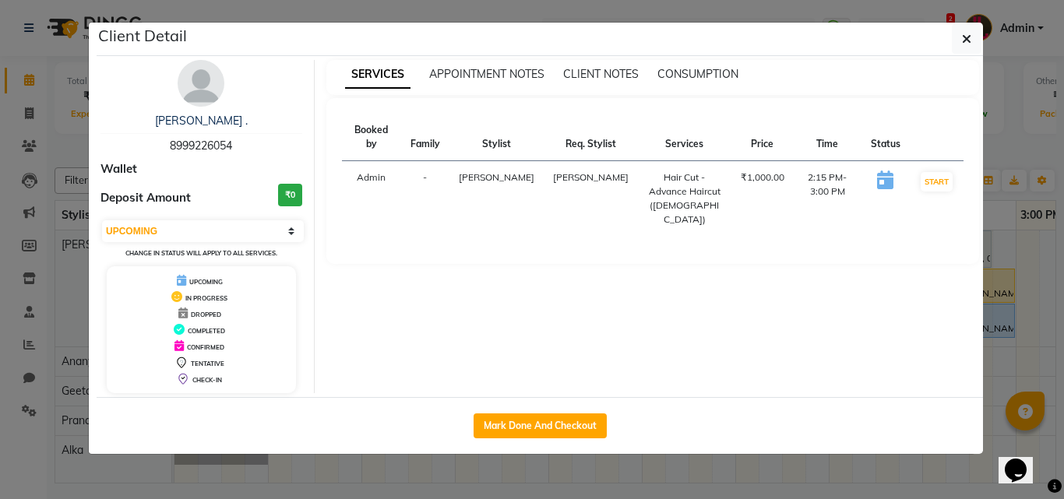
drag, startPoint x: 983, startPoint y: 327, endPoint x: 899, endPoint y: 366, distance: 92.0
click at [899, 366] on div "SERVICES APPOINTMENT NOTES CLIENT NOTES CONSUMPTION Booked by Family Stylist Re…" at bounding box center [653, 226] width 677 height 333
click at [966, 41] on icon "button" at bounding box center [966, 39] width 9 height 12
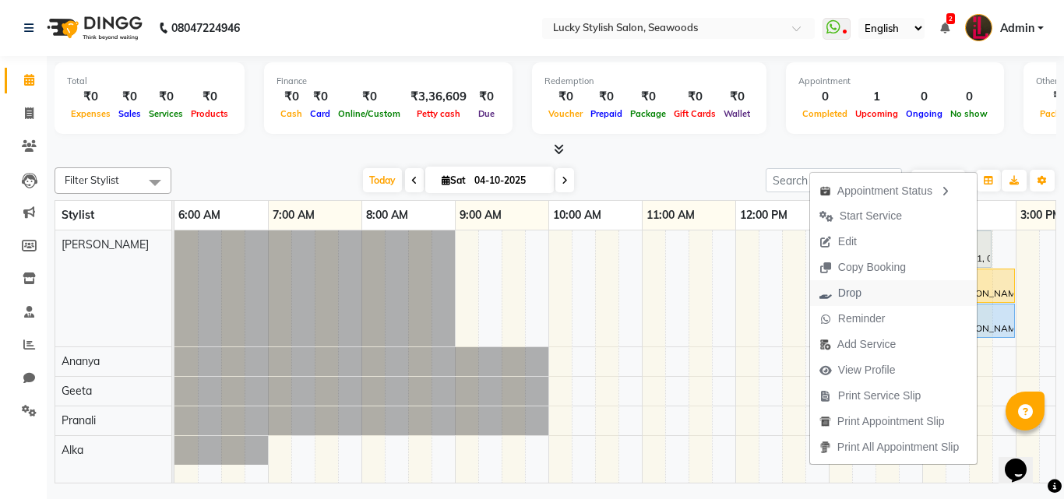
click at [847, 296] on span "Drop" at bounding box center [849, 293] width 23 height 16
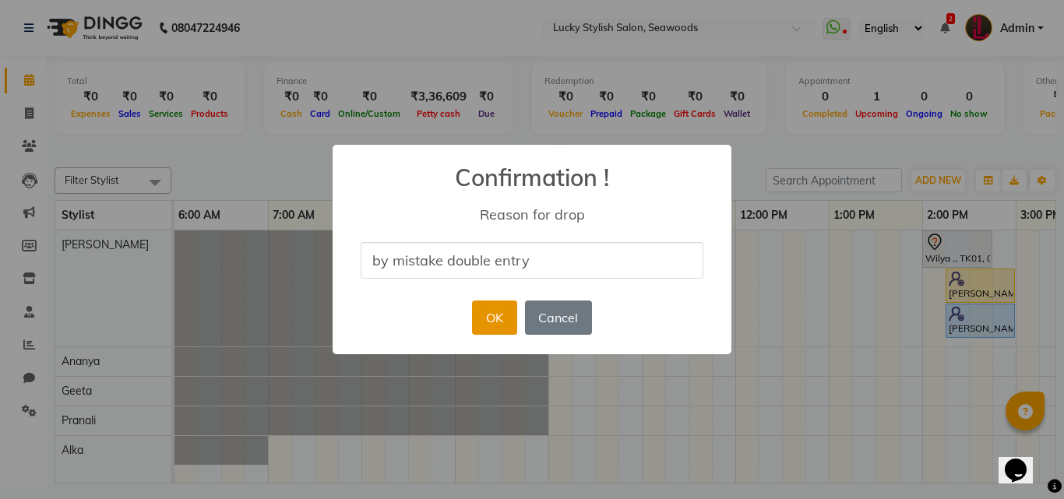
type input "by mistake double entry"
click at [486, 329] on button "OK" at bounding box center [494, 318] width 44 height 34
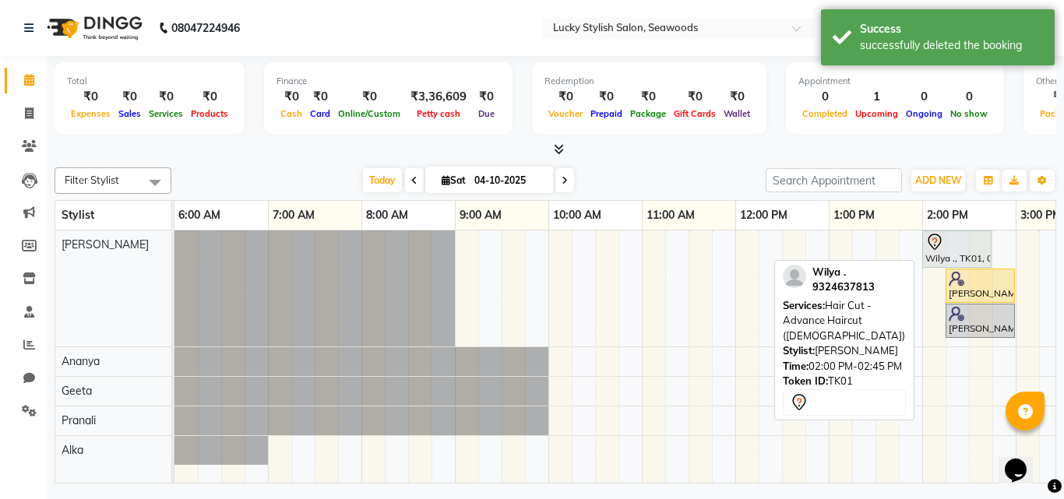
click at [930, 250] on icon at bounding box center [934, 242] width 19 height 19
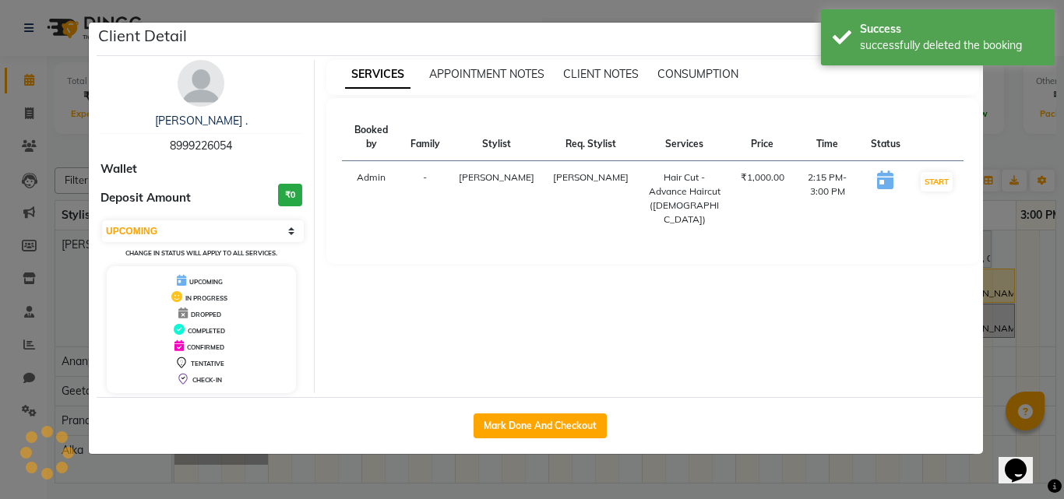
select select "7"
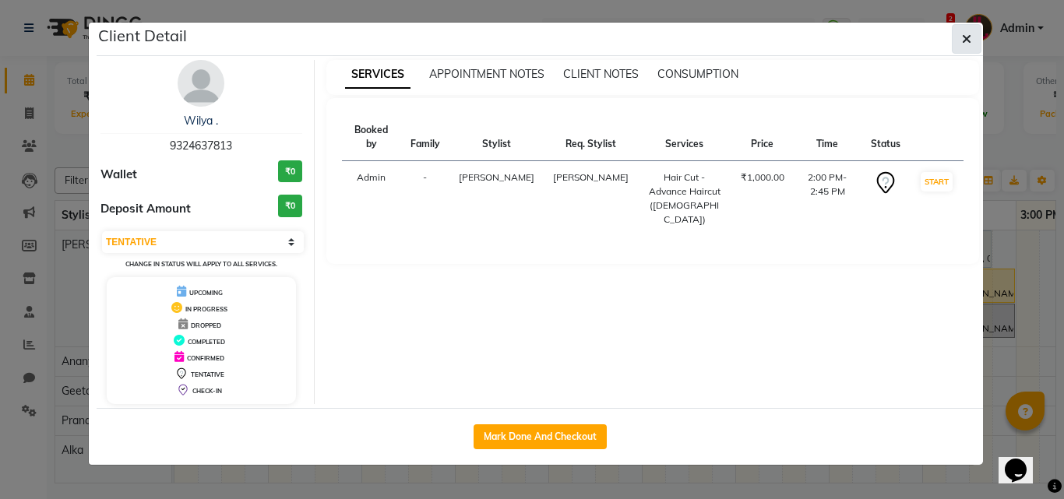
click at [967, 42] on icon "button" at bounding box center [966, 39] width 9 height 12
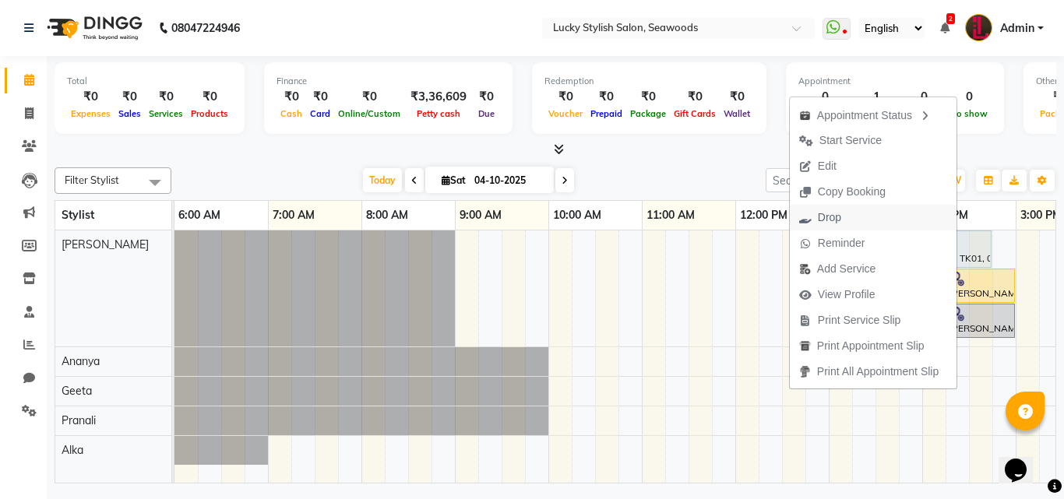
click at [828, 223] on span "Drop" at bounding box center [829, 217] width 23 height 16
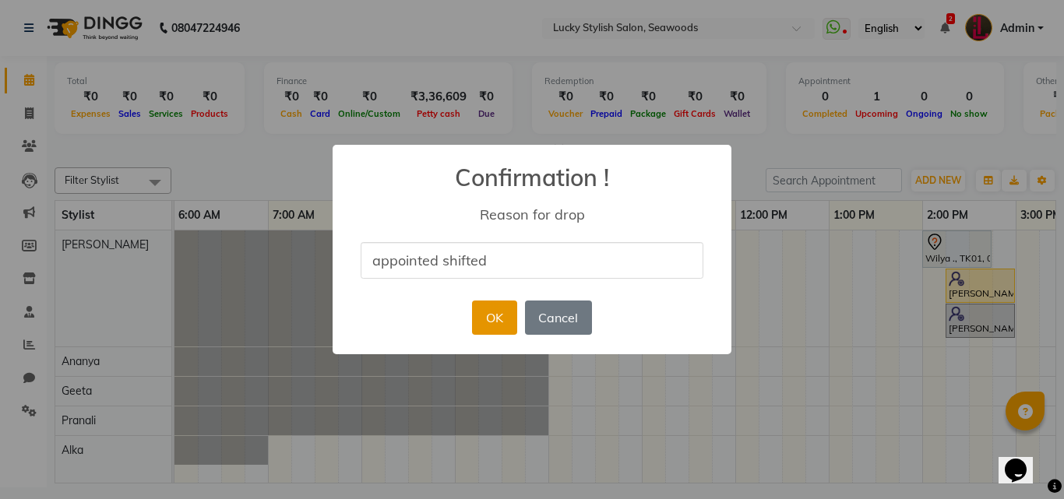
type input "appointed shifted"
click at [494, 312] on button "OK" at bounding box center [494, 318] width 44 height 34
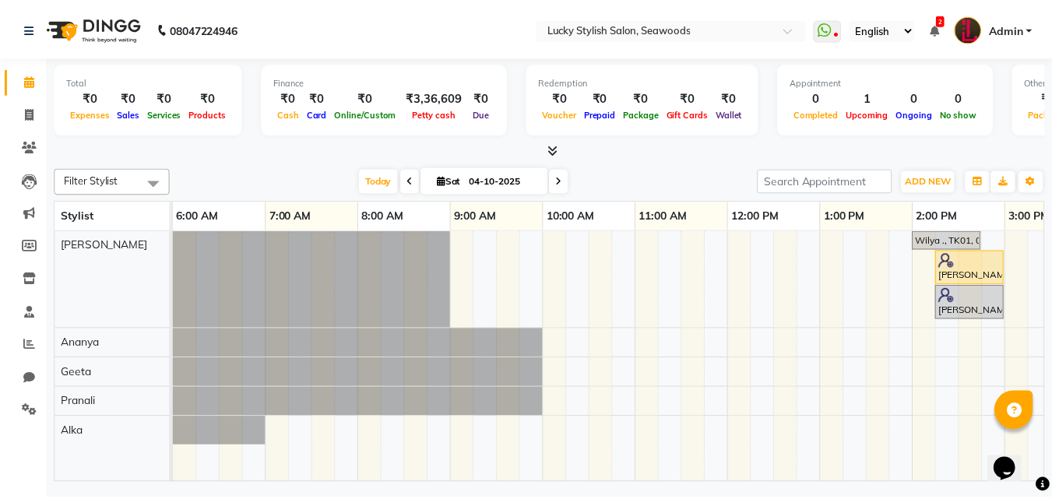
scroll to position [0, 708]
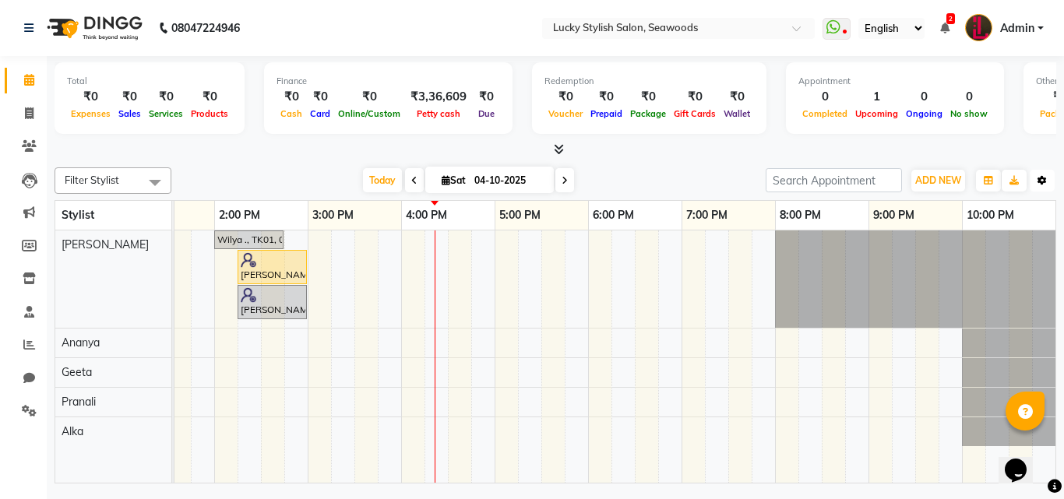
click at [1048, 182] on button "Toggle Dropdown" at bounding box center [1041, 181] width 25 height 22
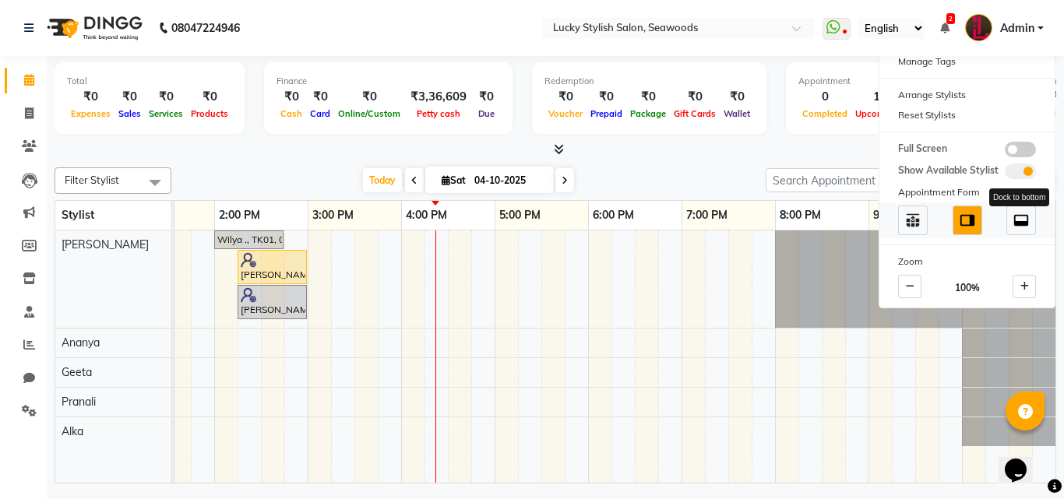
click at [1020, 228] on img at bounding box center [1020, 220] width 17 height 17
click at [909, 368] on div "Wilya ., TK01, 02:00 PM-02:45 PM, Hair Cut - Advance Haircut (Female) Harsha .,…" at bounding box center [261, 356] width 1589 height 252
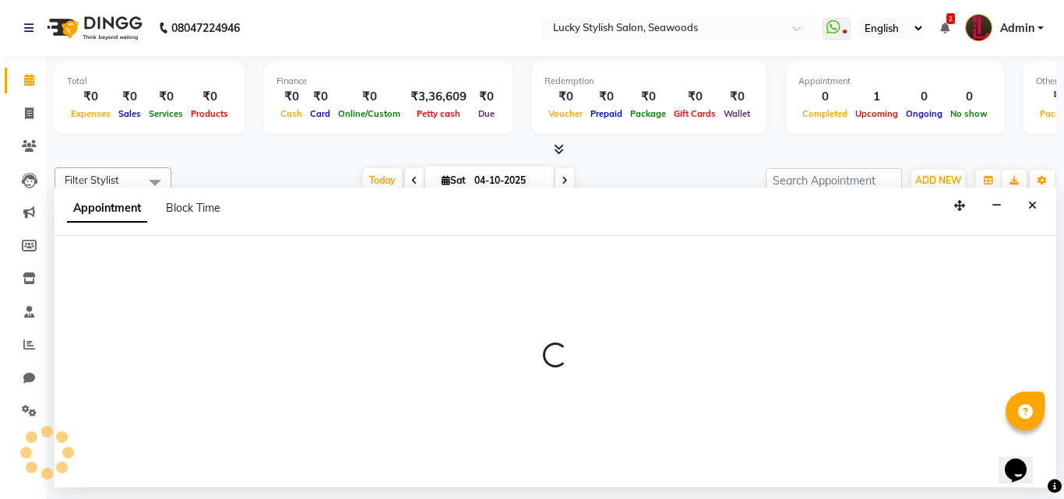
select select "34547"
select select "1275"
select select "tentative"
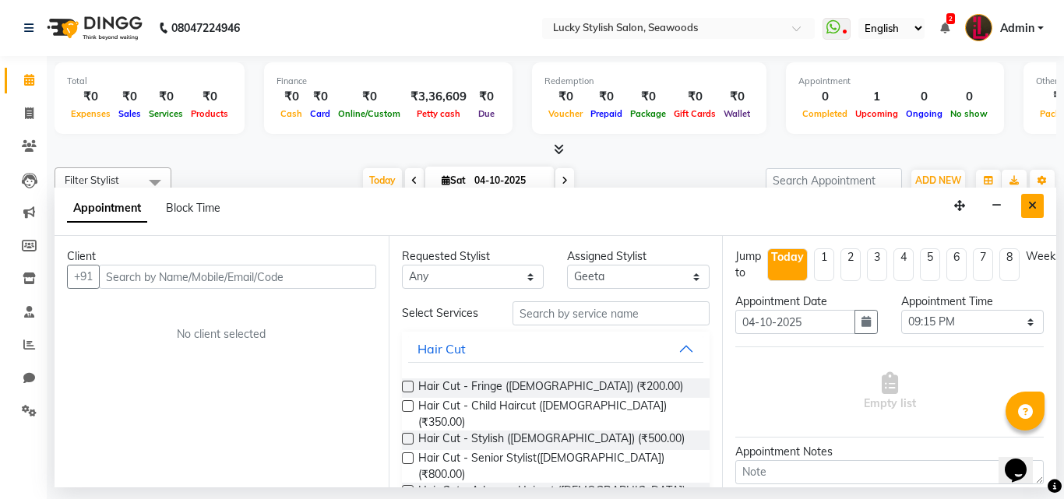
click at [1033, 210] on icon "Close" at bounding box center [1032, 205] width 9 height 11
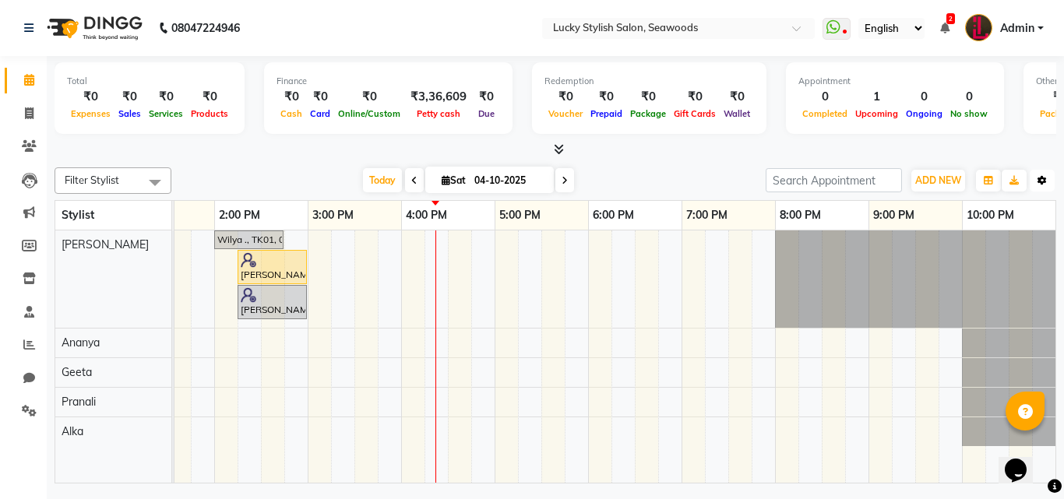
click at [1042, 178] on icon "button" at bounding box center [1041, 180] width 9 height 9
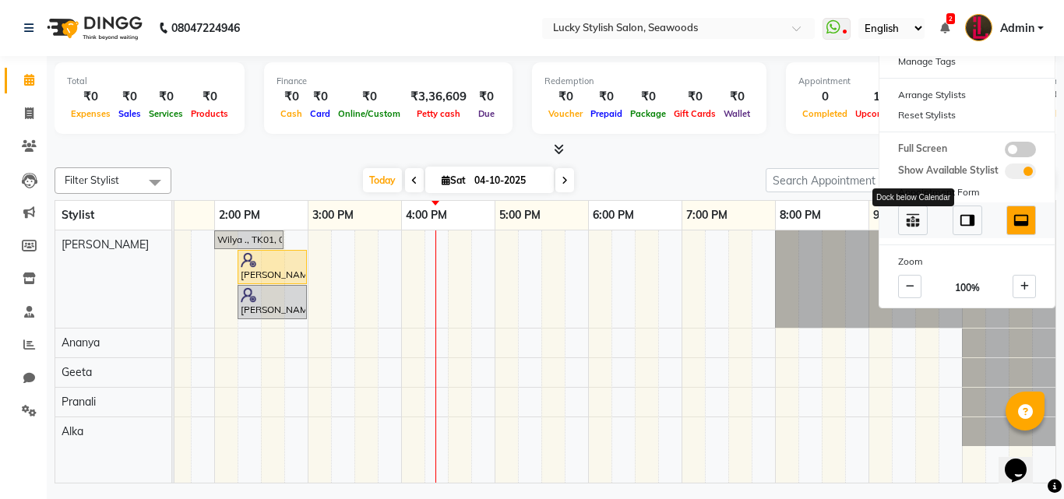
click at [909, 224] on img at bounding box center [912, 220] width 17 height 17
select select "10051"
select select "tentative"
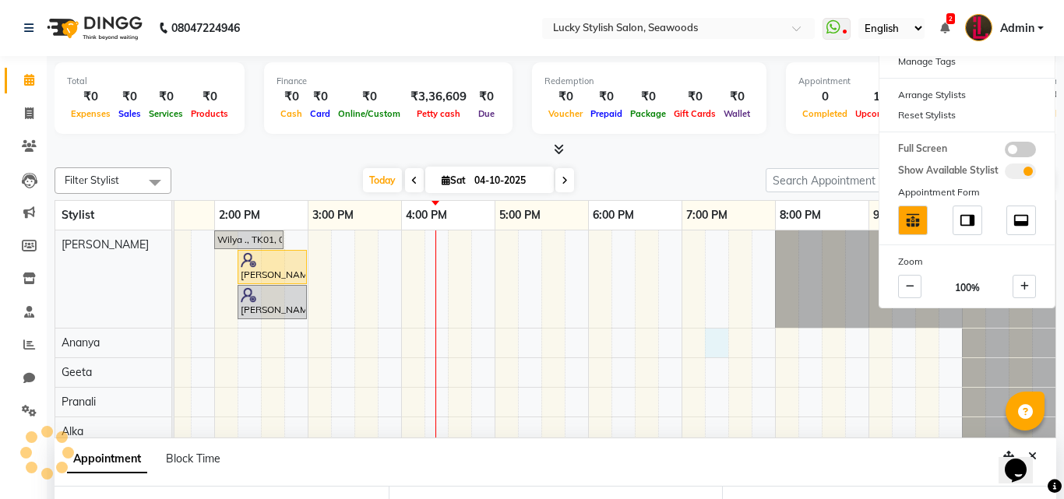
select select "1155"
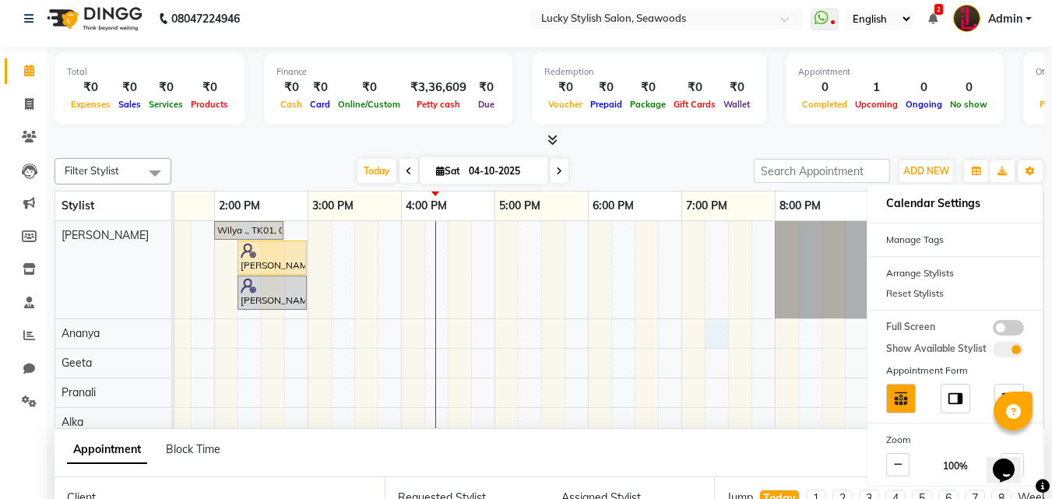
scroll to position [278, 0]
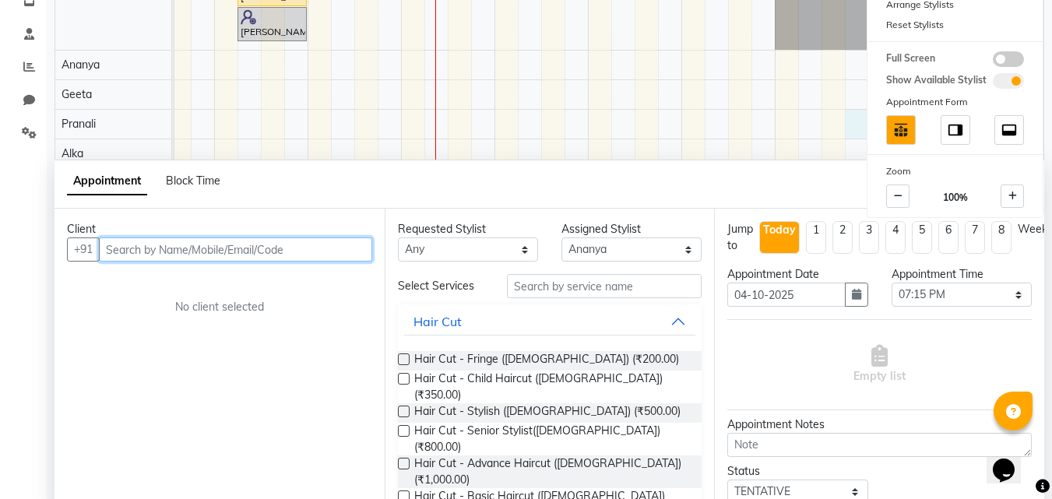
click at [854, 121] on div "Wilya ., TK01, 02:00 PM-02:45 PM, Hair Cut - Advance Haircut (Female) Harsha .,…" at bounding box center [261, 61] width 1589 height 216
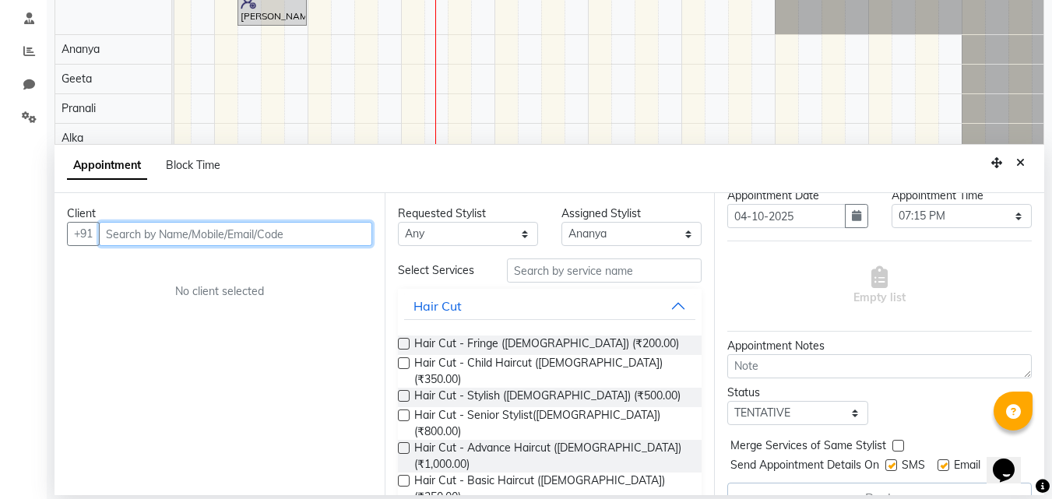
scroll to position [104, 0]
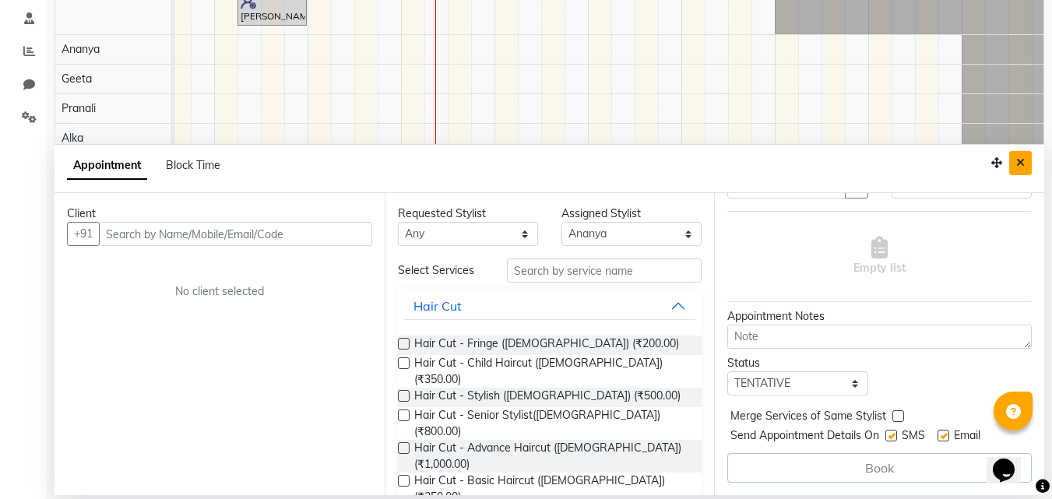
click at [1023, 165] on icon "Close" at bounding box center [1020, 162] width 9 height 11
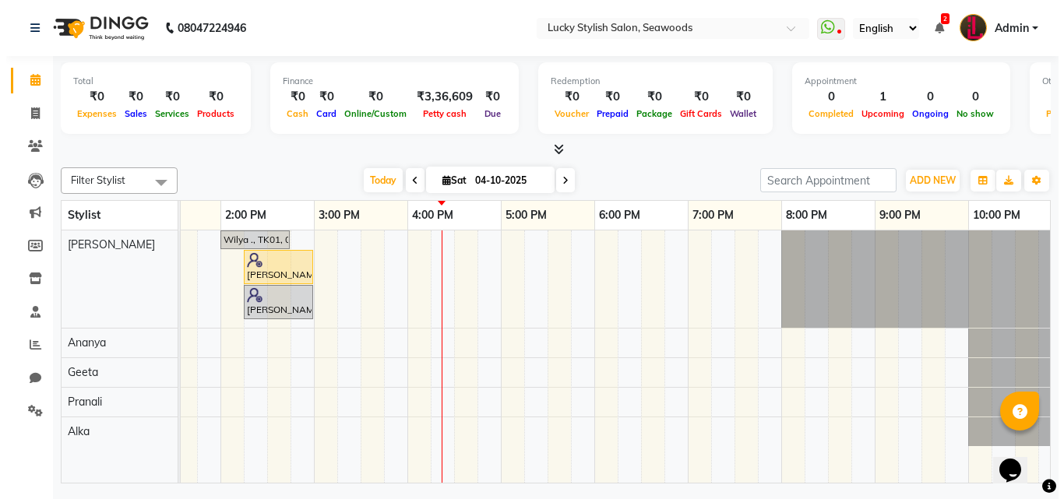
scroll to position [0, 0]
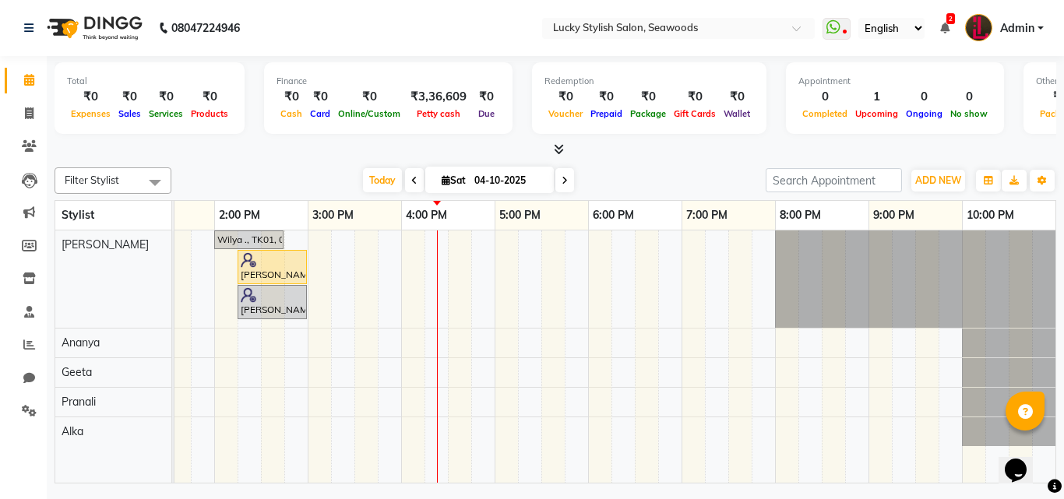
click at [558, 150] on icon at bounding box center [559, 149] width 10 height 12
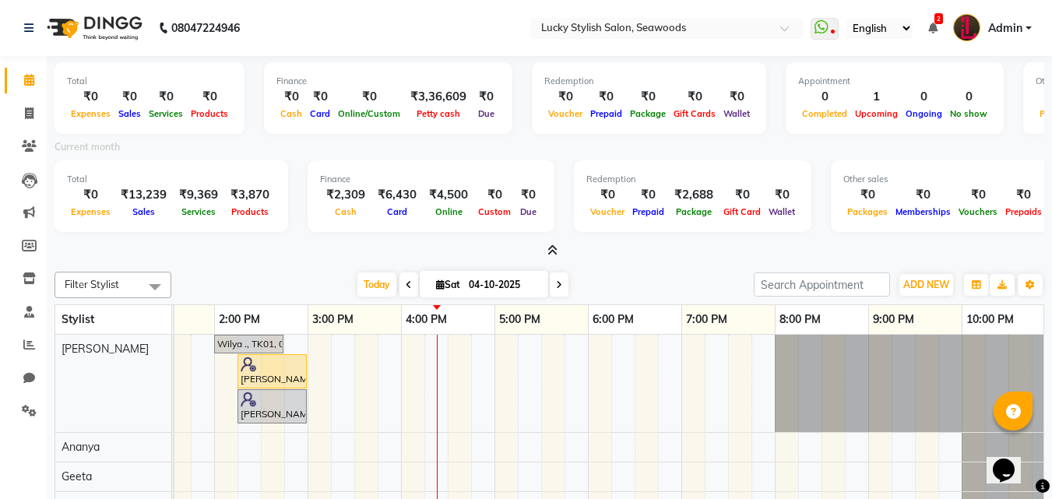
click at [553, 246] on icon at bounding box center [552, 251] width 10 height 12
